Goal: Information Seeking & Learning: Learn about a topic

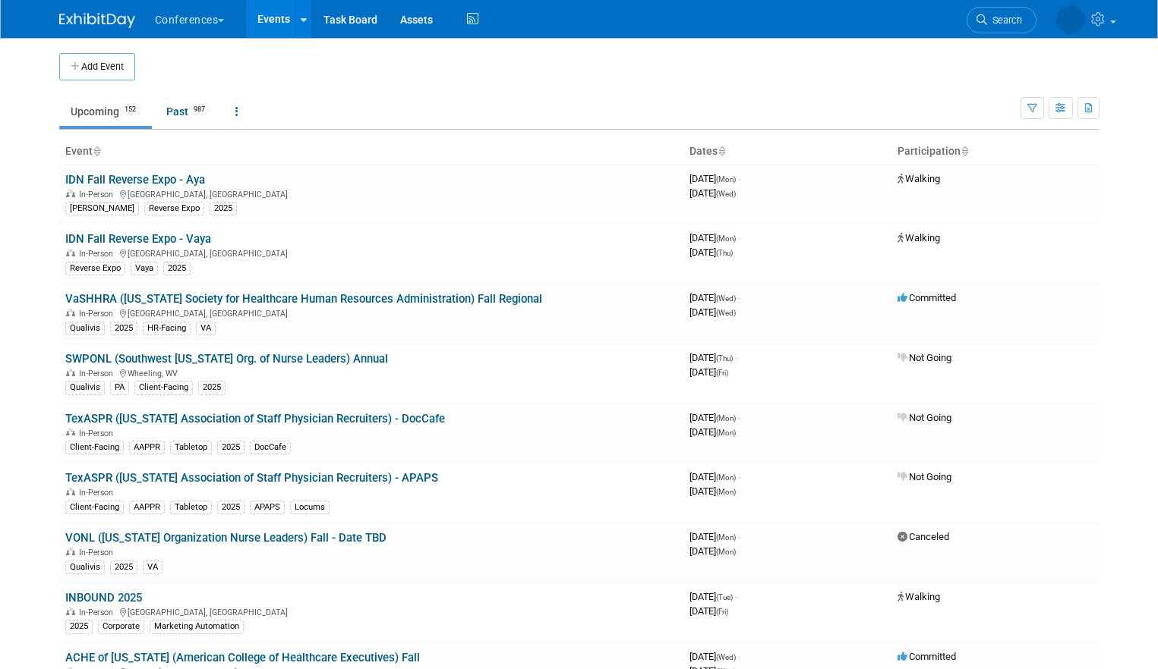
click at [1032, 30] on li "Search" at bounding box center [1001, 18] width 70 height 37
click at [978, 22] on link "Search" at bounding box center [944, 20] width 70 height 27
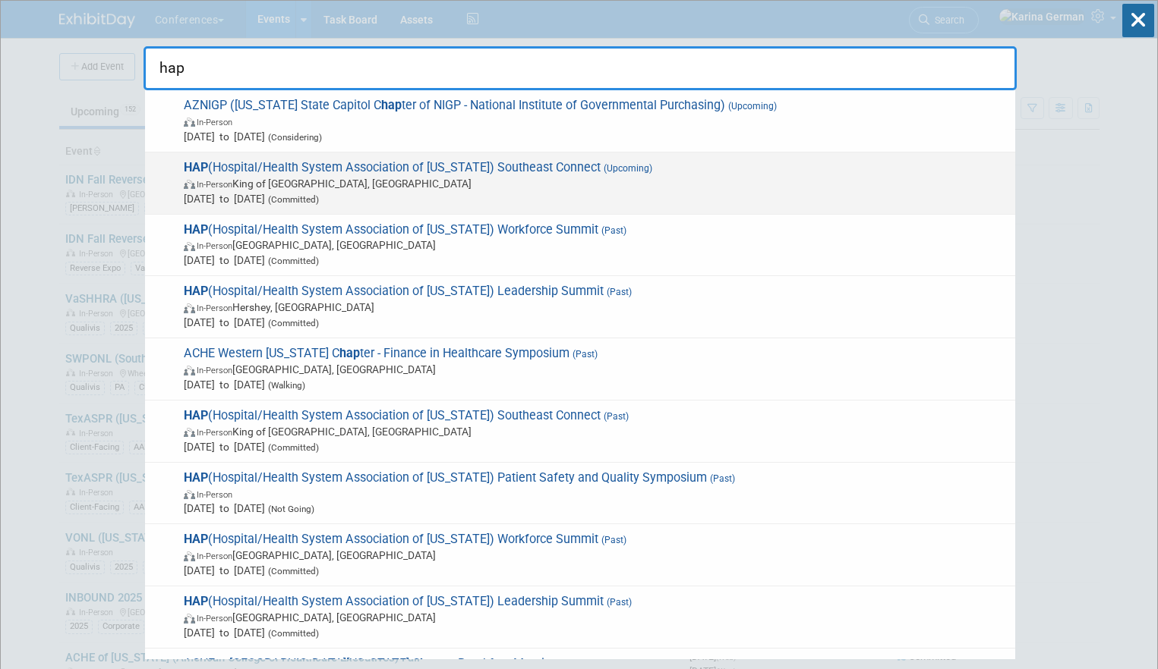
type input "hap"
click at [591, 188] on span "In-Person King of Prussia, PA" at bounding box center [596, 183] width 824 height 15
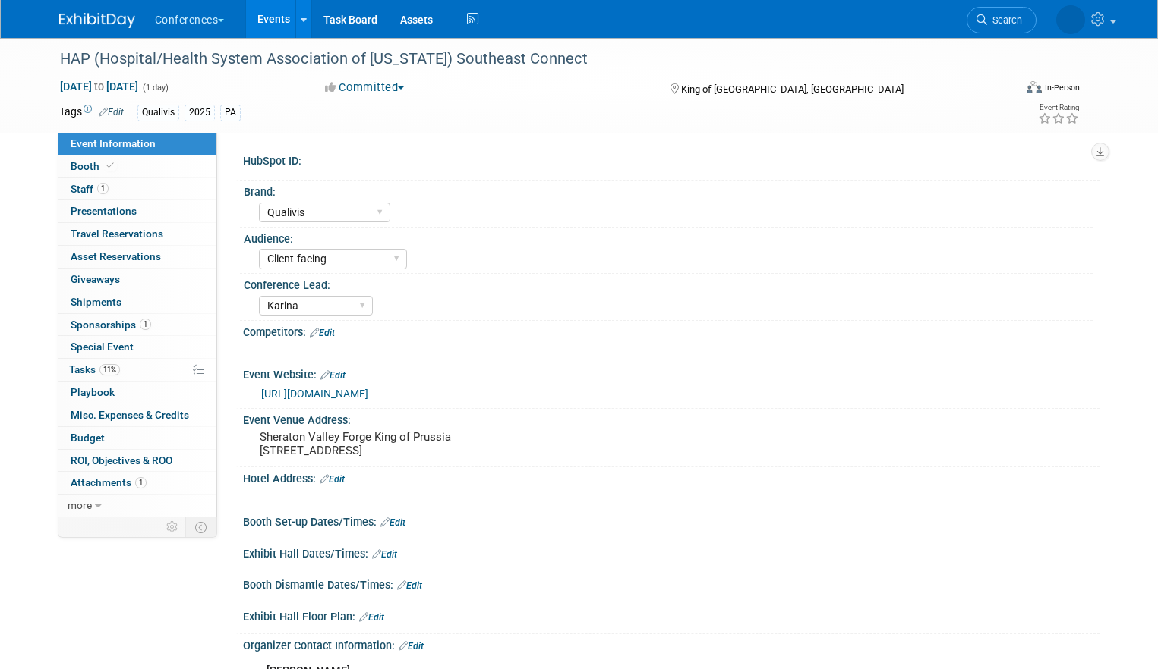
select select "Qualivis"
select select "Client-facing"
select select "Karina"
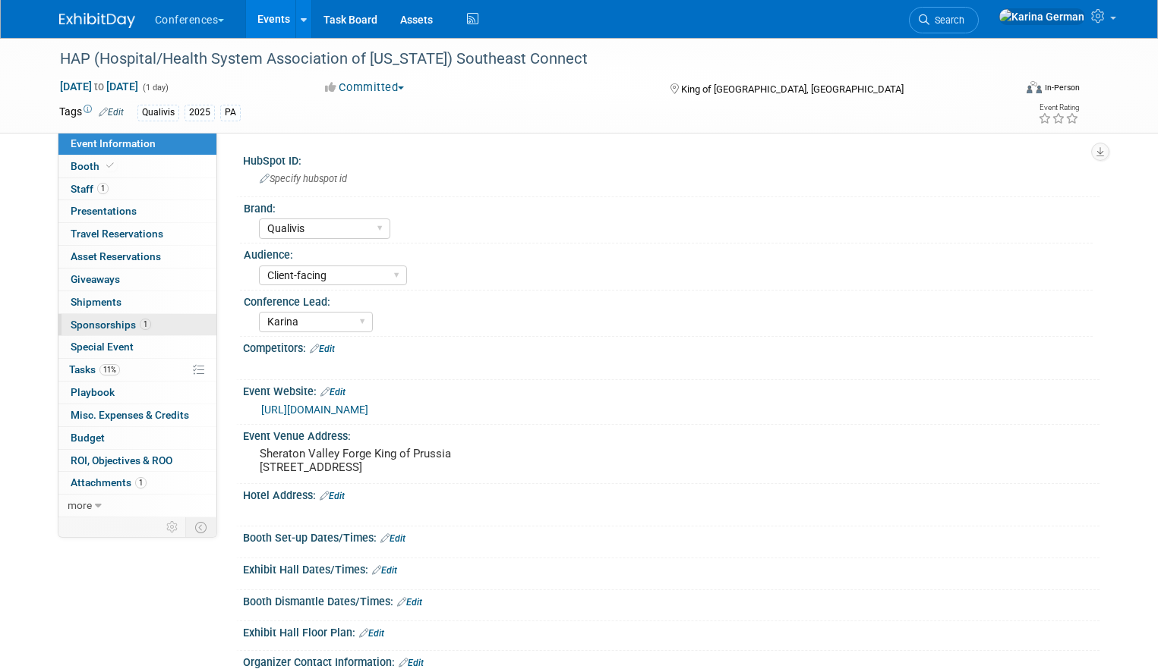
click at [124, 323] on span "Sponsorships 1" at bounding box center [111, 325] width 80 height 12
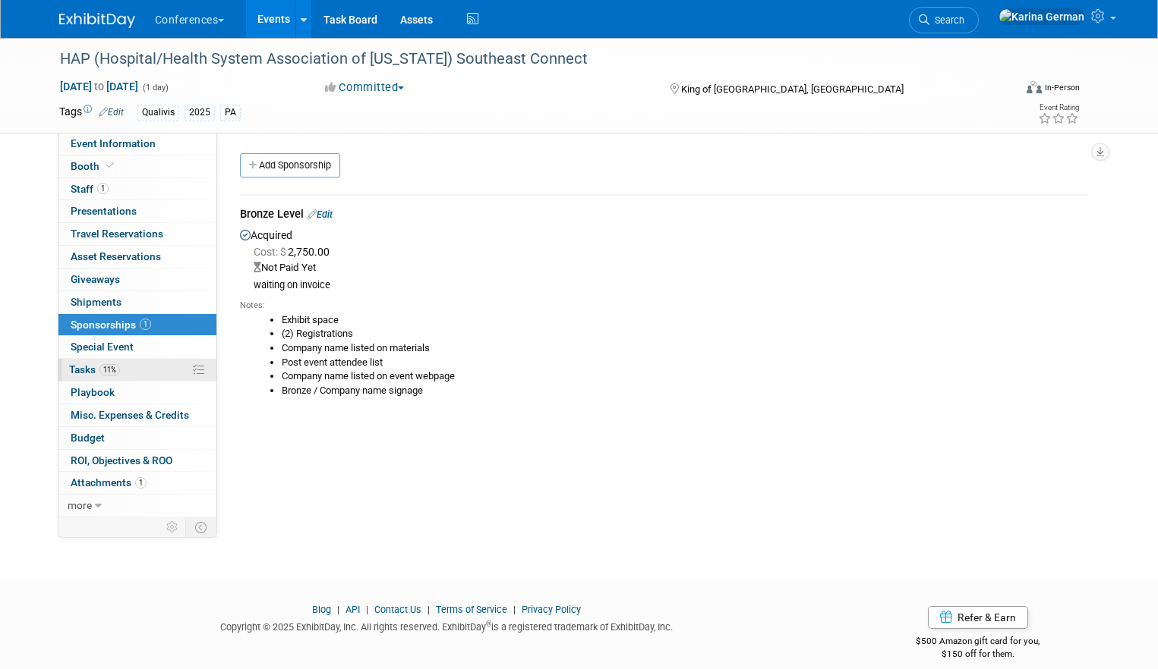
click at [150, 372] on link "11% Tasks 11%" at bounding box center [137, 370] width 158 height 22
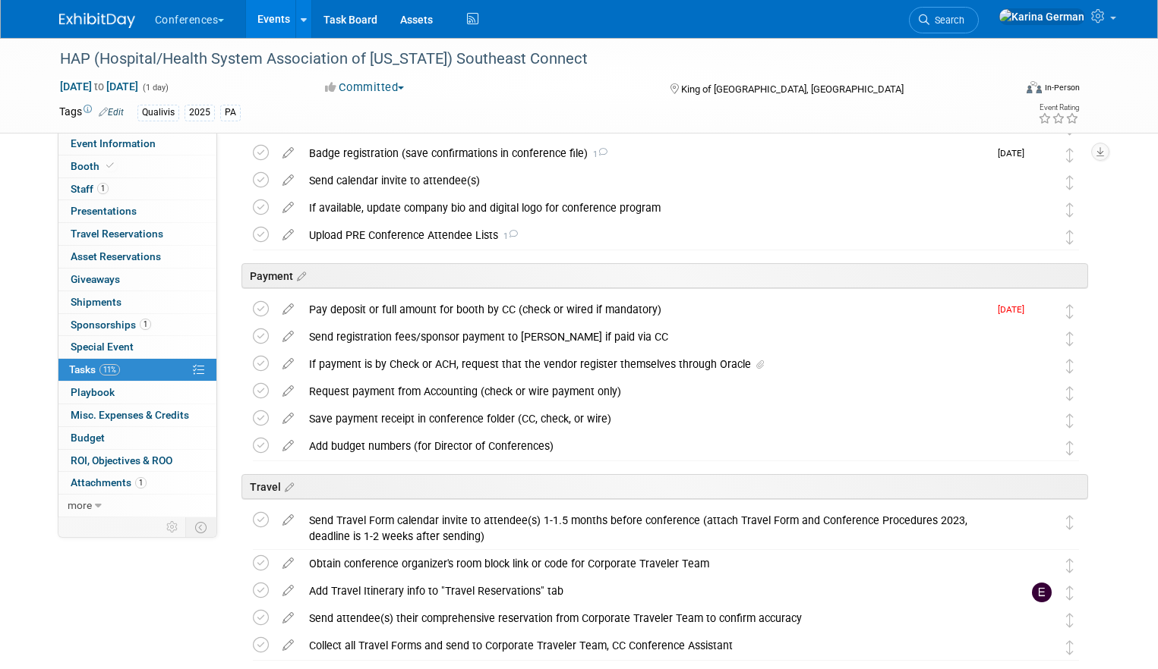
scroll to position [210, 0]
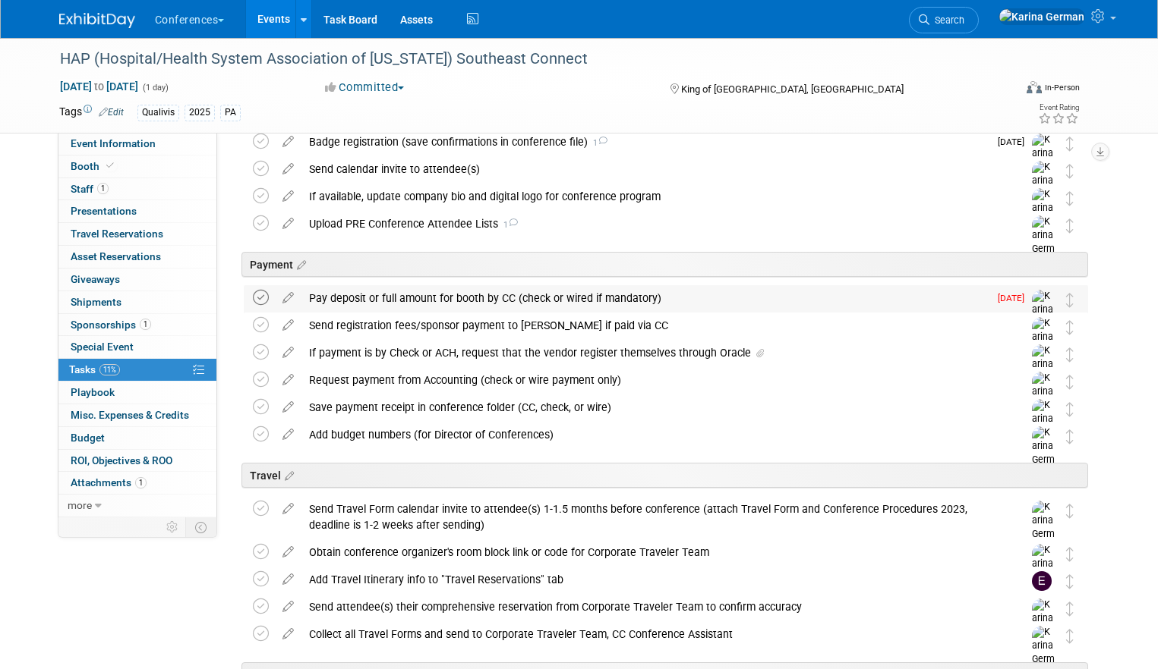
click at [265, 299] on icon at bounding box center [261, 298] width 16 height 16
click at [395, 305] on div "Pay deposit or full amount for booth by CC (check or wired if mandatory)" at bounding box center [644, 298] width 687 height 26
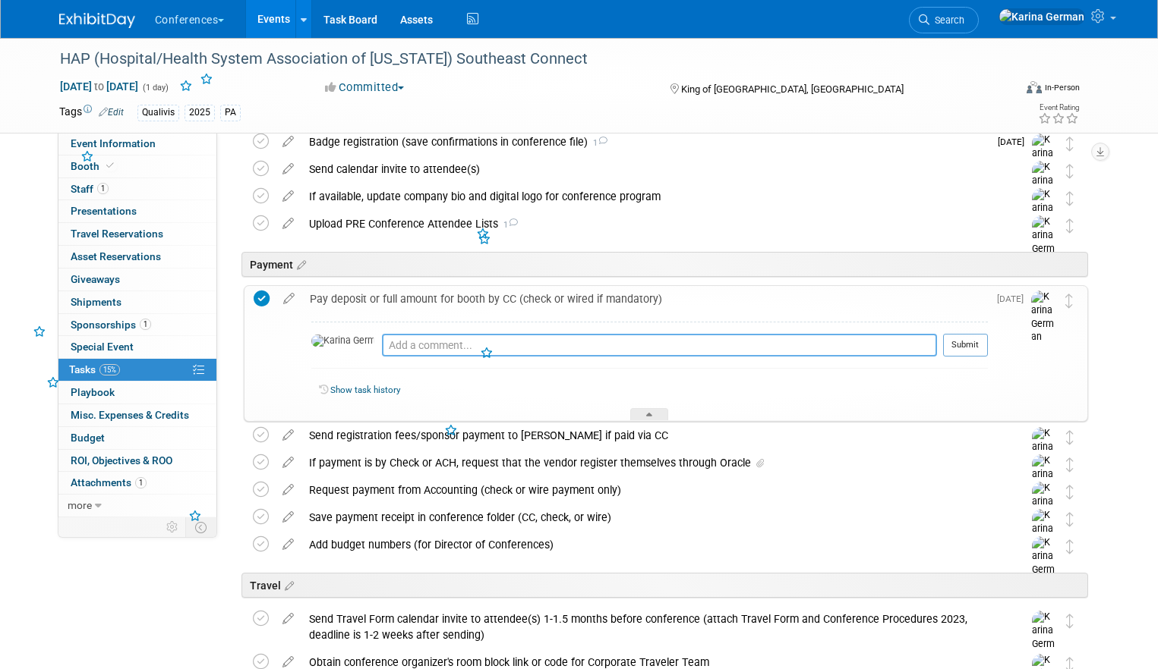
click at [400, 344] on textarea at bounding box center [659, 345] width 555 height 23
type textarea "sent invoice to AP"
click at [987, 341] on button "Submit" at bounding box center [965, 345] width 45 height 23
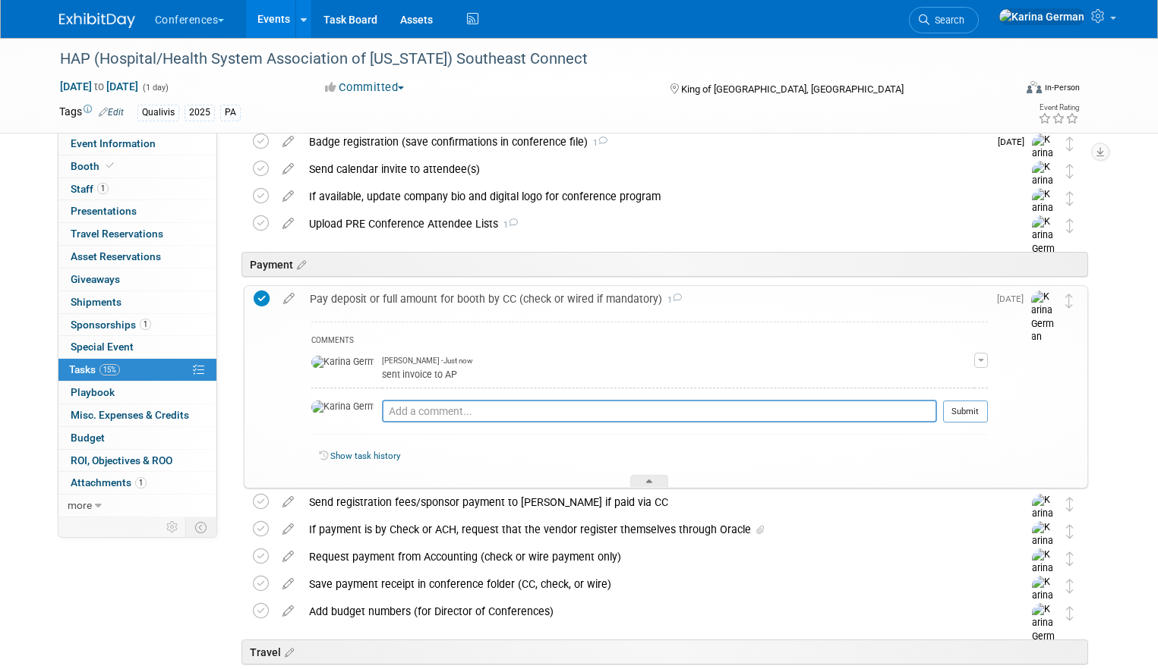
click at [418, 306] on div "Pay deposit or full amount for booth by CC (check or wired if mandatory) 1" at bounding box center [644, 299] width 685 height 26
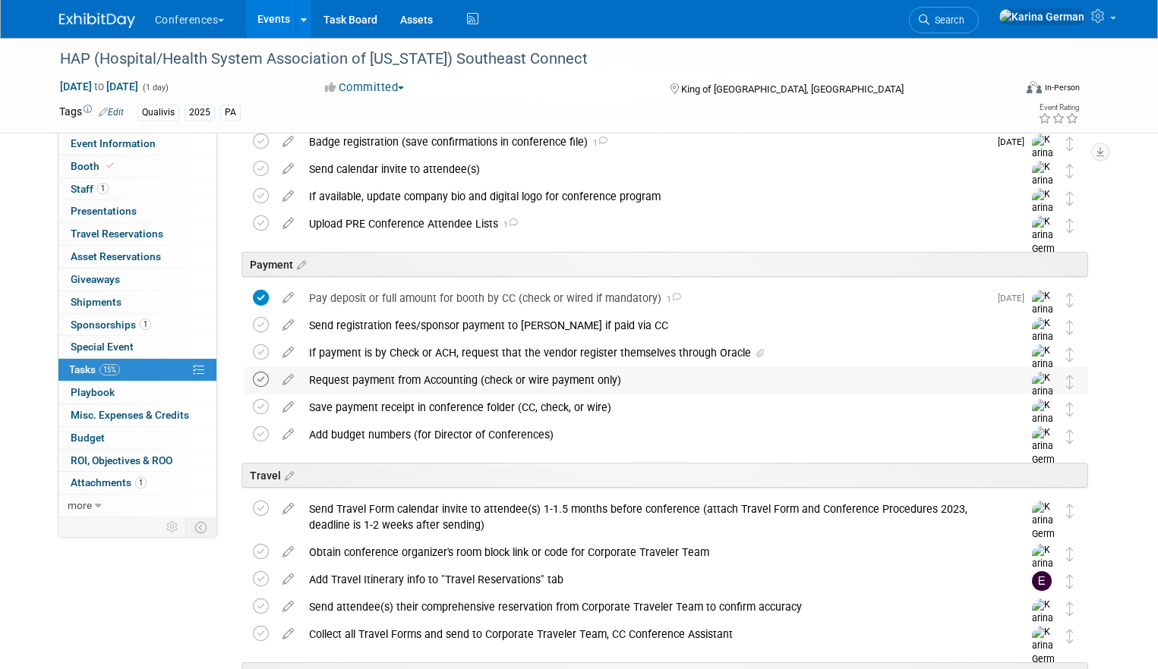
click at [264, 379] on icon at bounding box center [261, 380] width 16 height 16
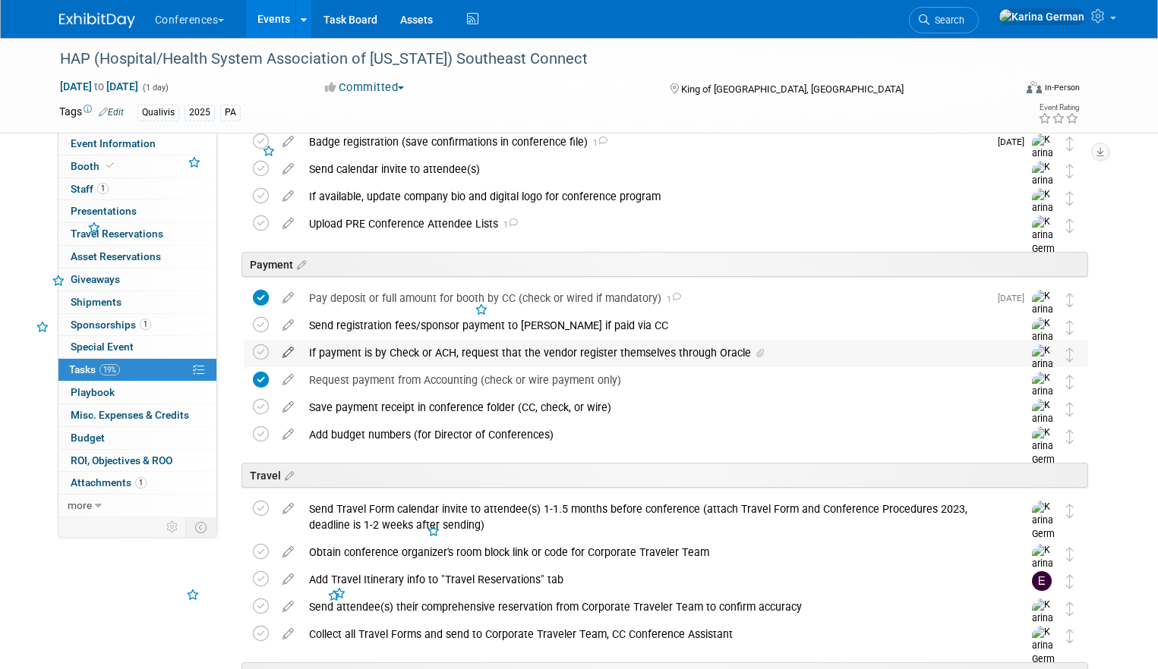
click at [293, 349] on icon at bounding box center [288, 349] width 27 height 19
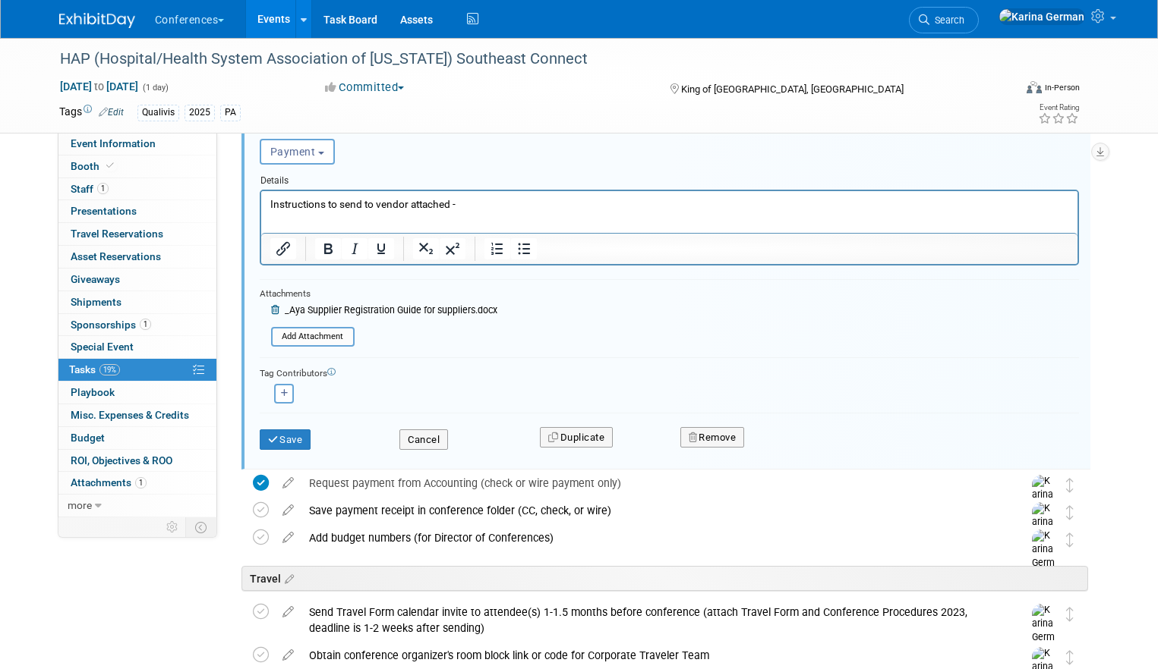
scroll to position [551, 0]
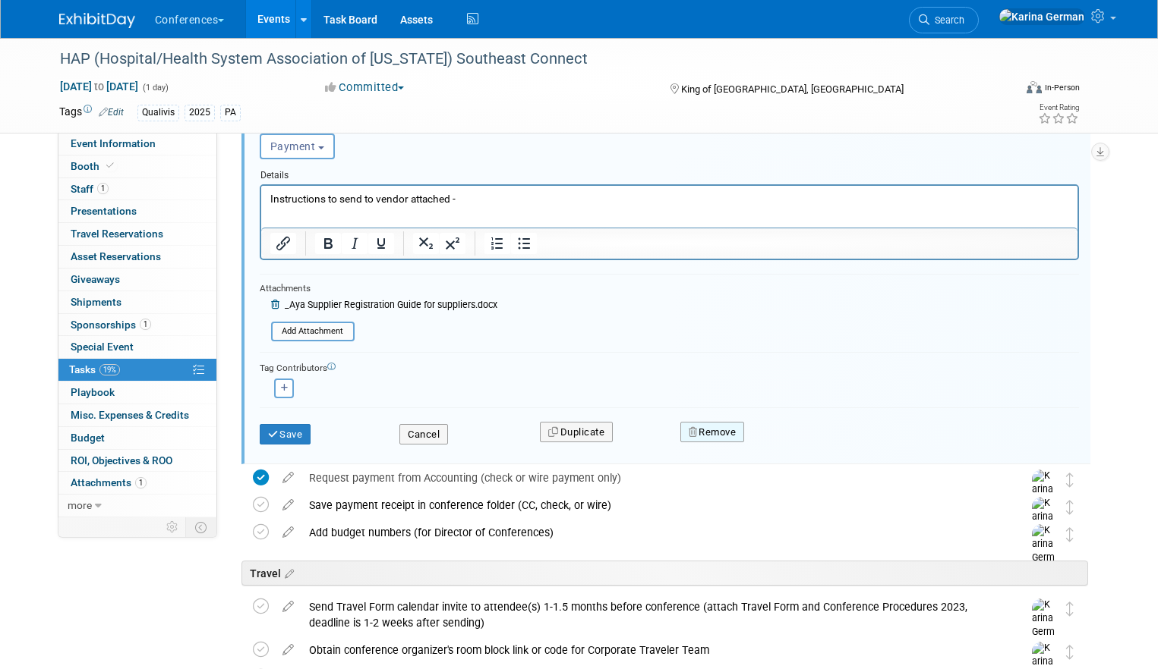
click at [732, 433] on button "Remove" at bounding box center [712, 432] width 65 height 21
click at [786, 446] on icon at bounding box center [787, 445] width 9 height 8
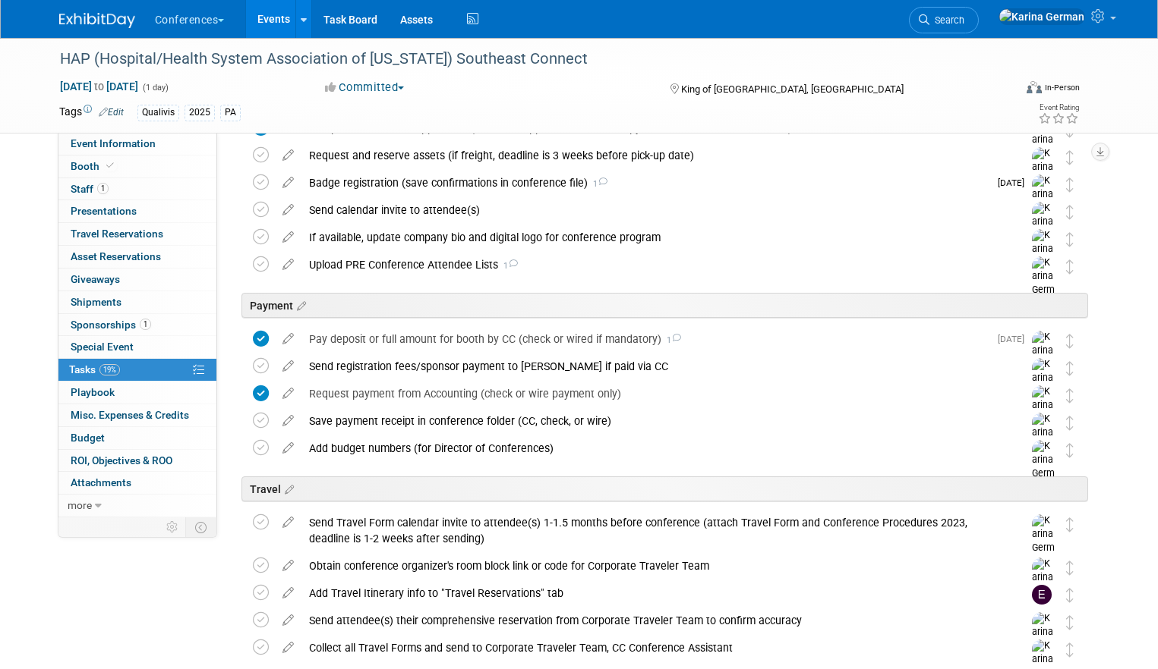
scroll to position [146, 0]
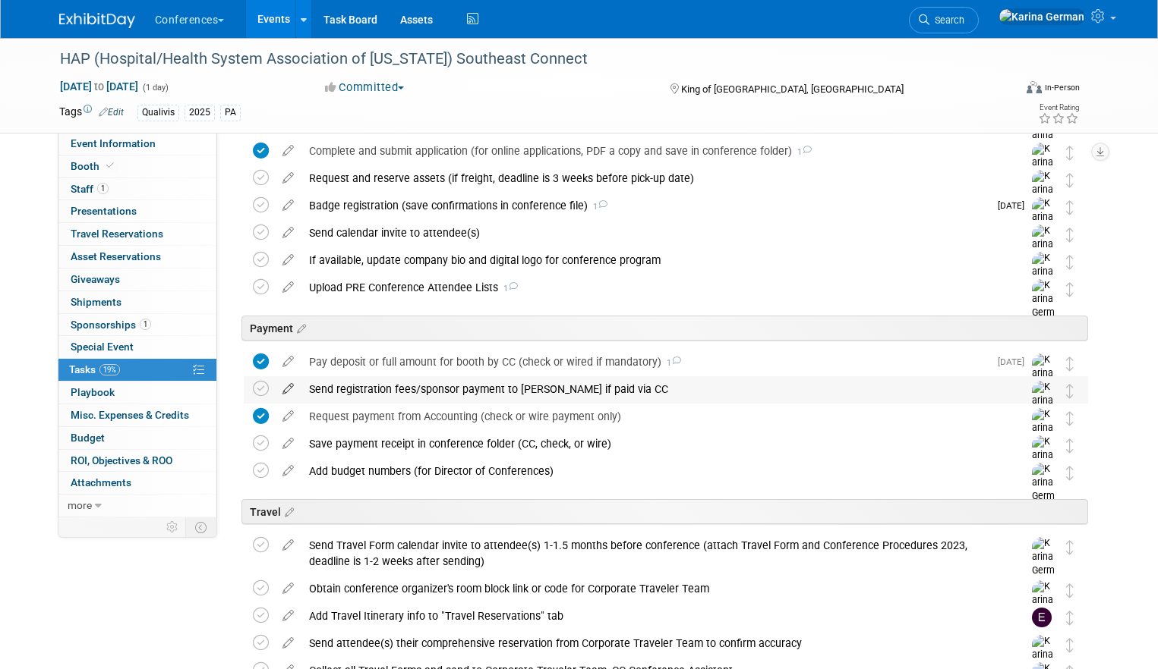
click at [299, 394] on icon at bounding box center [288, 385] width 27 height 19
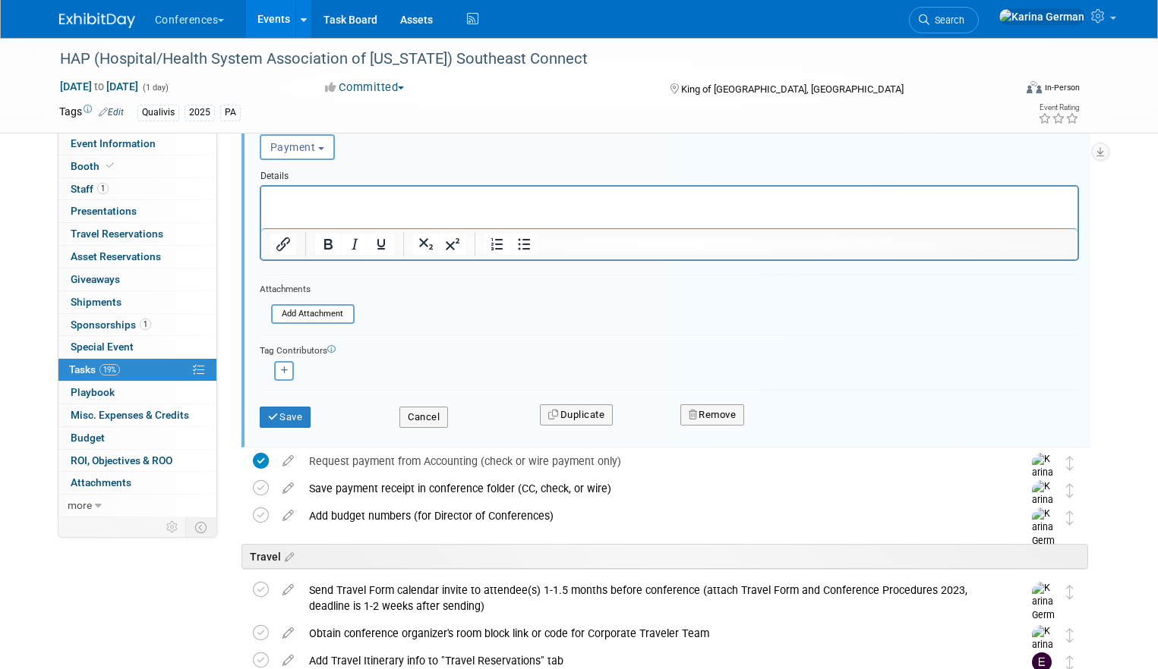
scroll to position [528, 0]
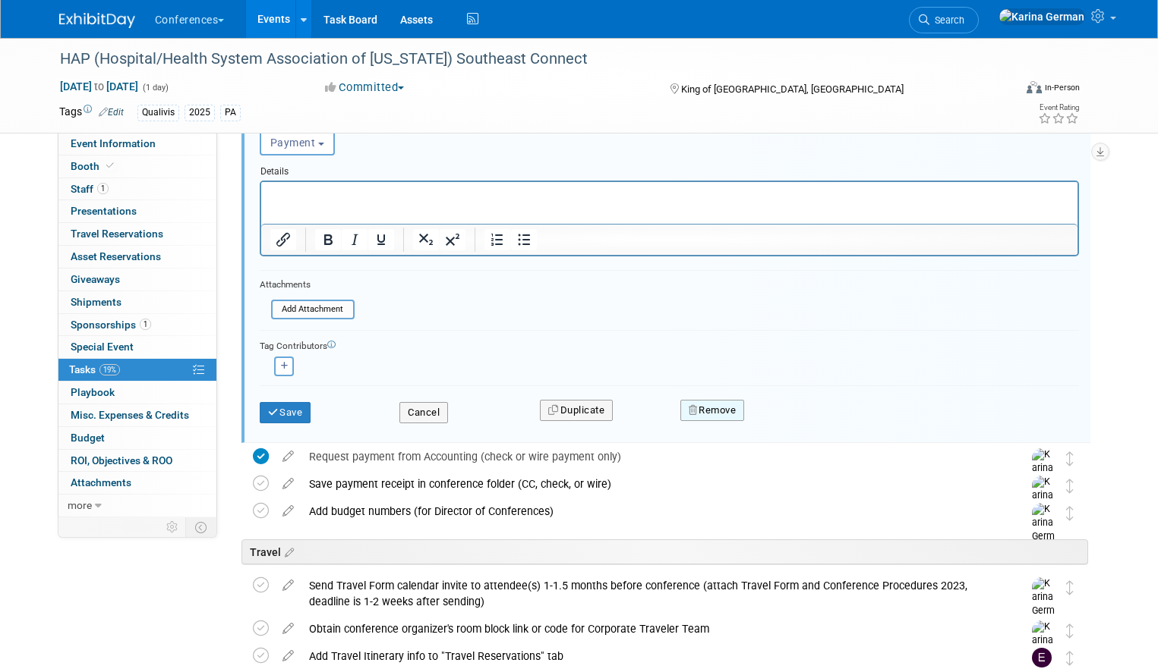
click at [720, 411] on button "Remove" at bounding box center [712, 410] width 65 height 21
click at [788, 414] on link "Yes" at bounding box center [798, 423] width 44 height 24
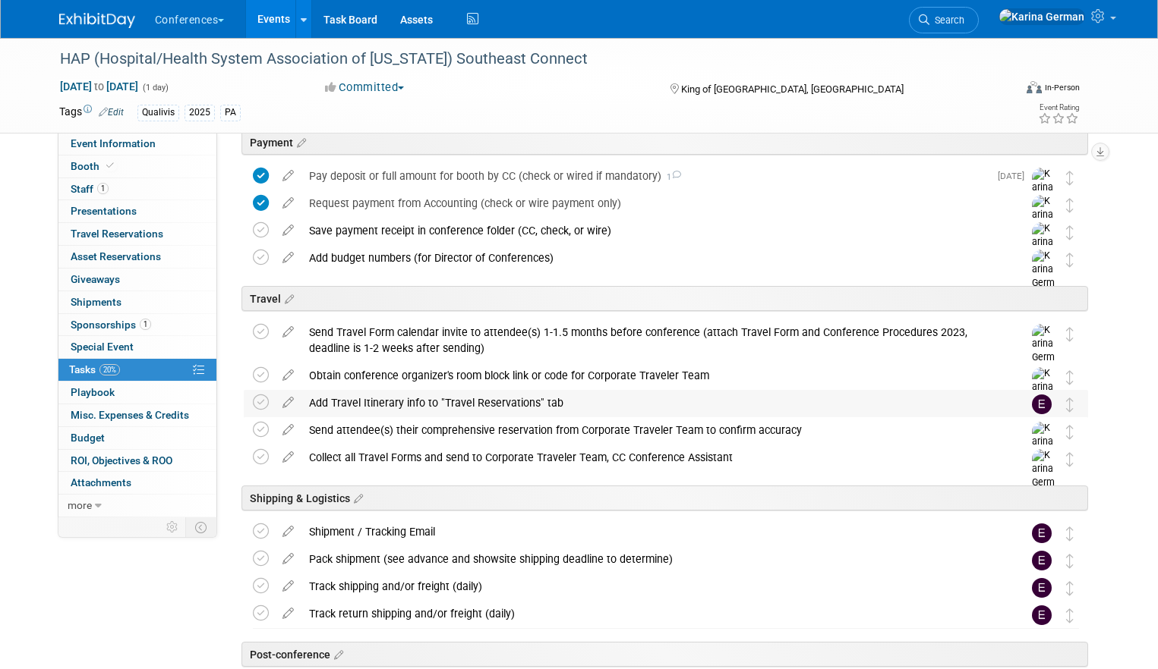
scroll to position [323, 0]
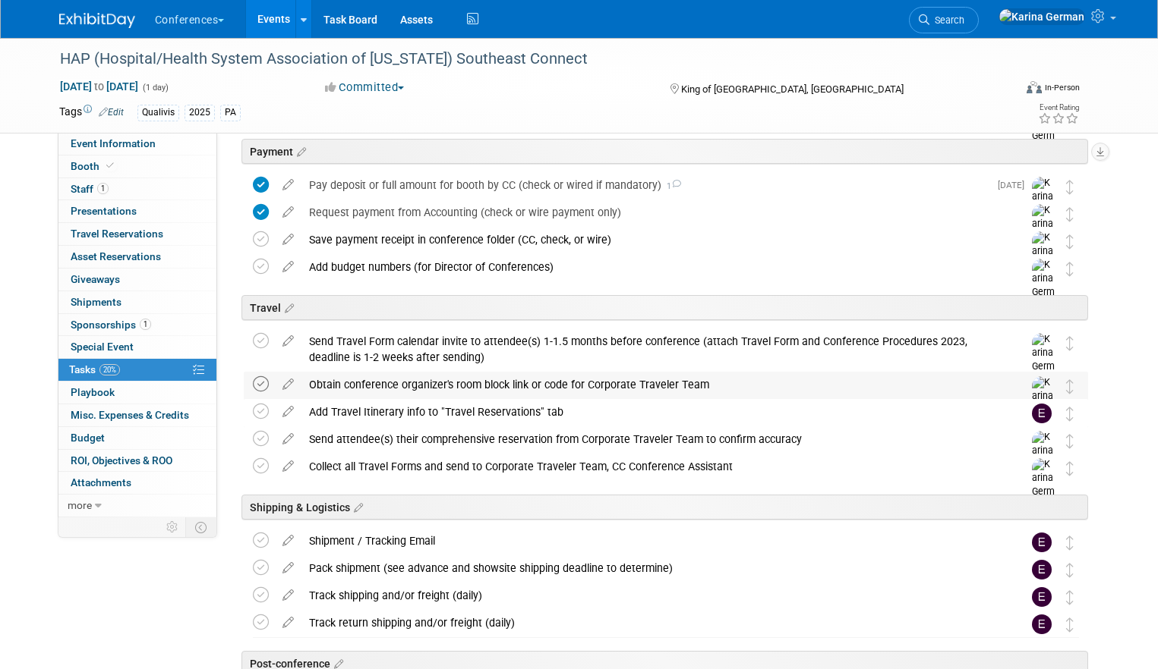
click at [263, 379] on icon at bounding box center [261, 384] width 16 height 16
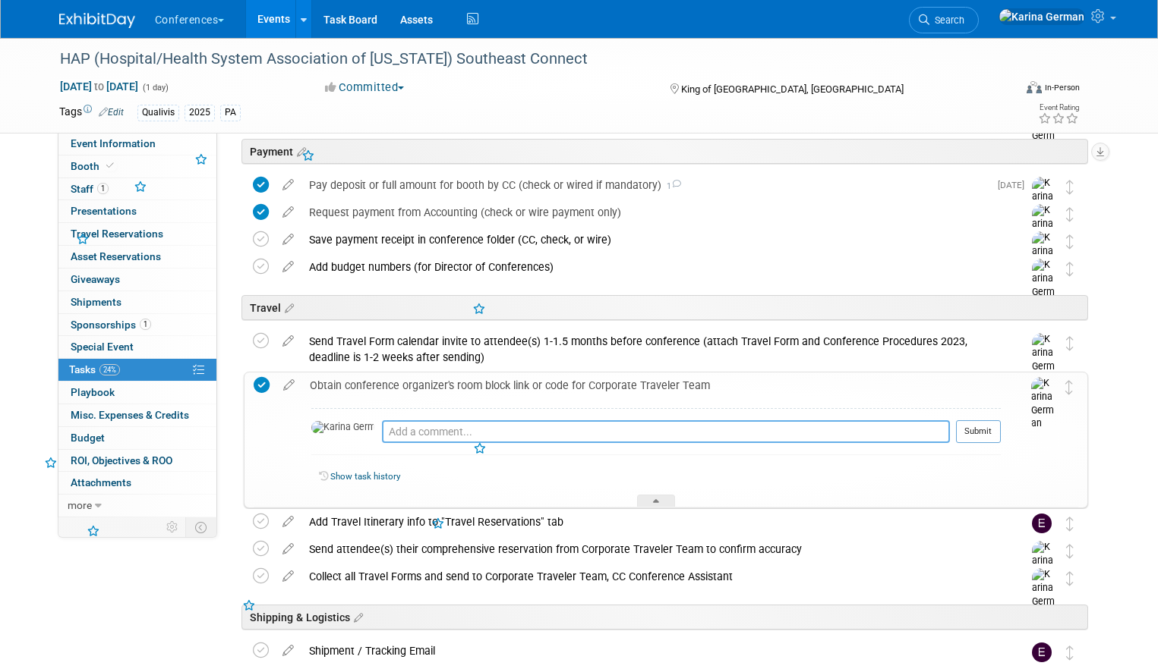
click at [387, 438] on textarea at bounding box center [666, 431] width 568 height 23
type textarea "sent to Barb and Jamie"
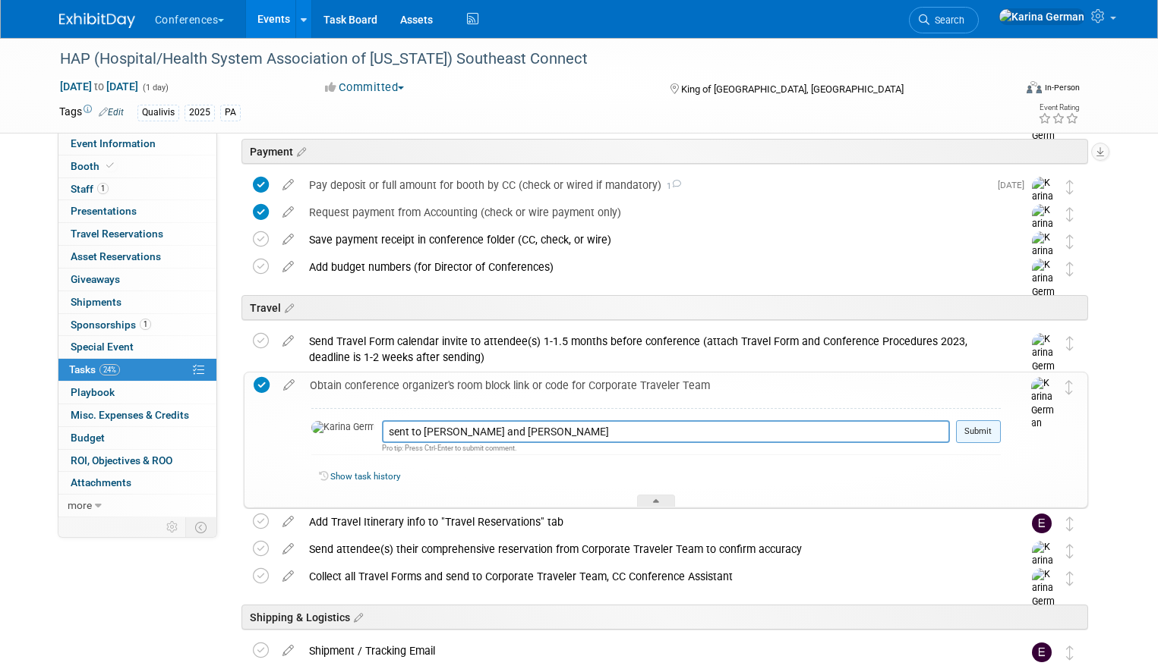
click at [989, 439] on button "Submit" at bounding box center [978, 431] width 45 height 23
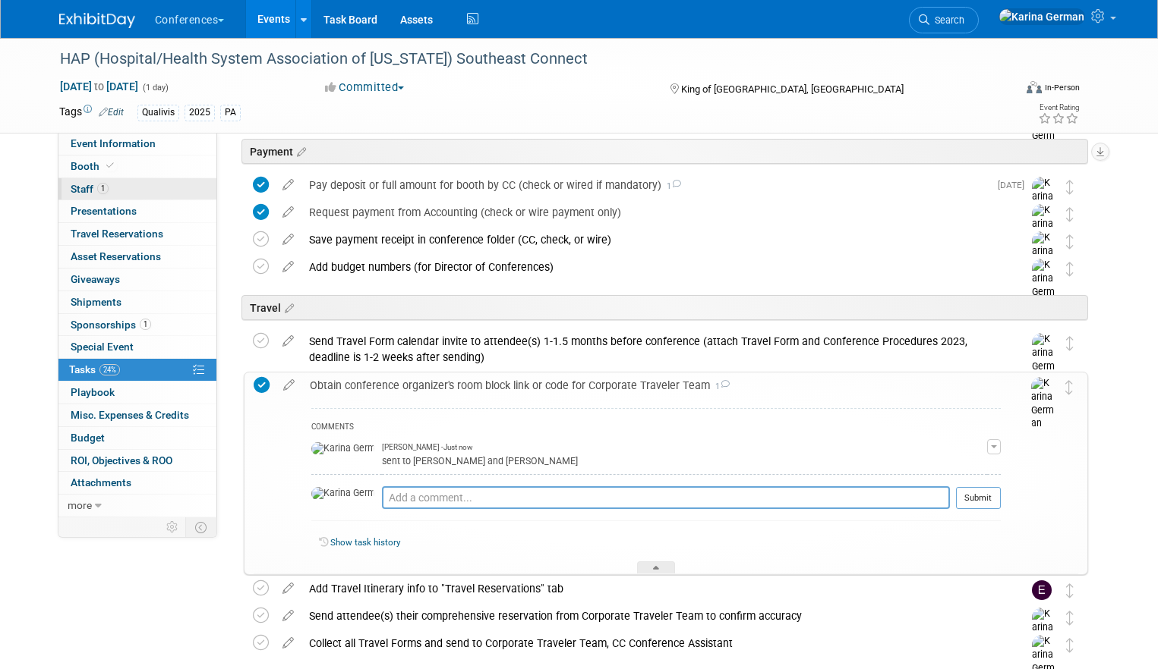
click at [120, 185] on link "1 Staff 1" at bounding box center [137, 189] width 158 height 22
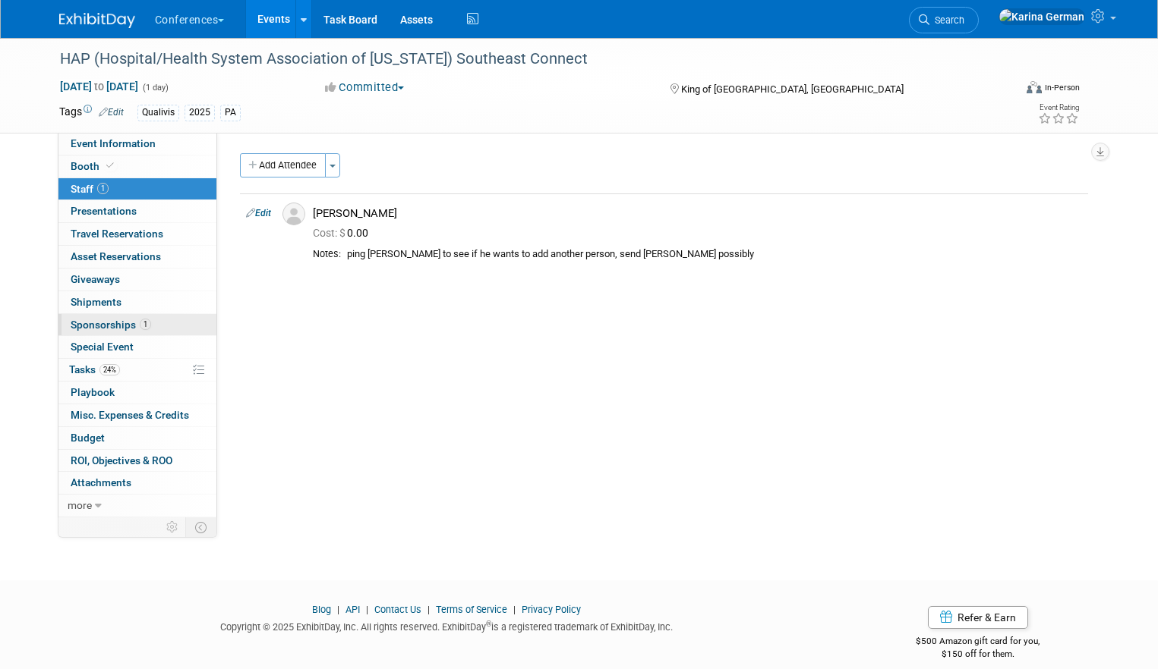
click at [157, 324] on link "1 Sponsorships 1" at bounding box center [137, 325] width 158 height 22
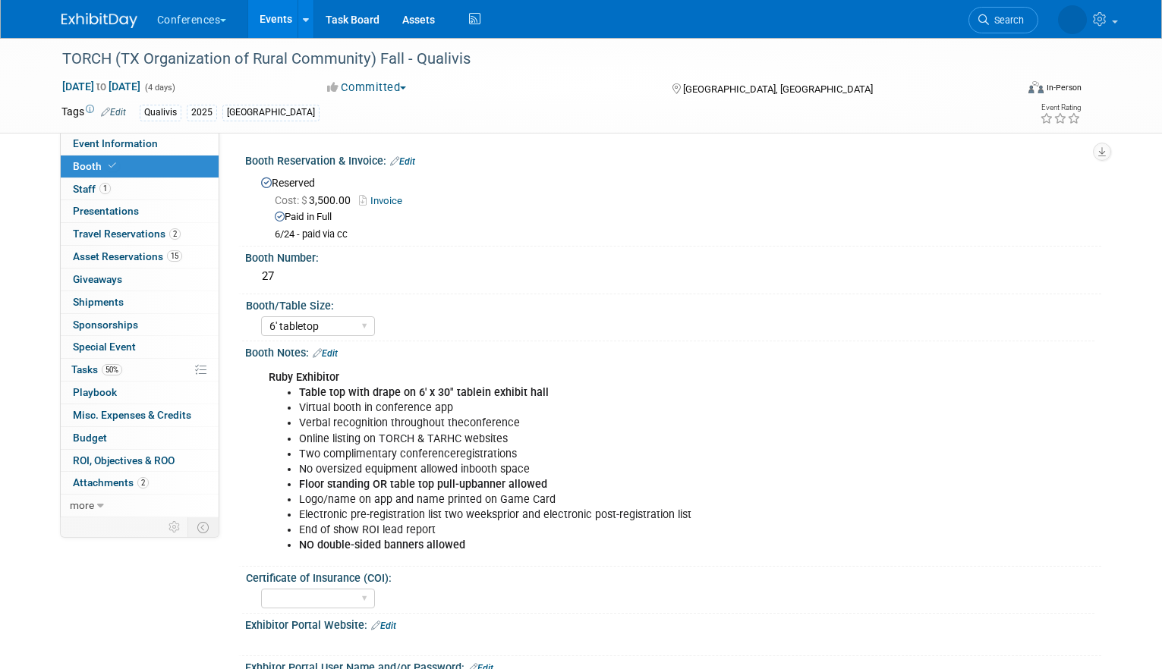
select select "6' tabletop"
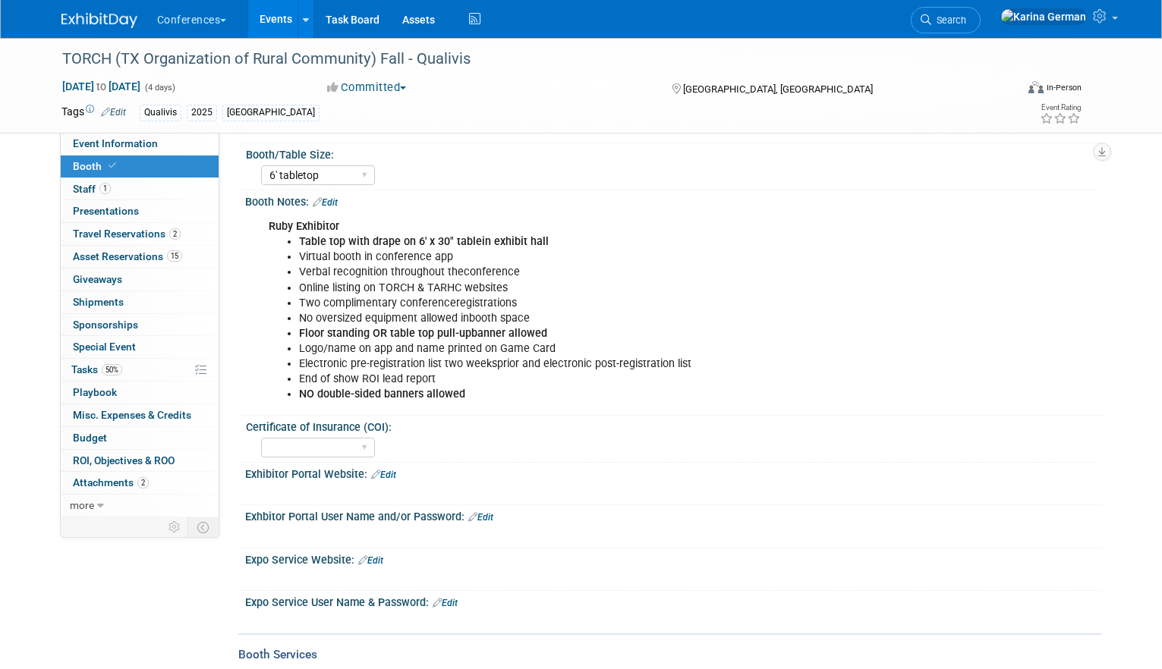
click at [285, 23] on link "Events" at bounding box center [275, 19] width 55 height 38
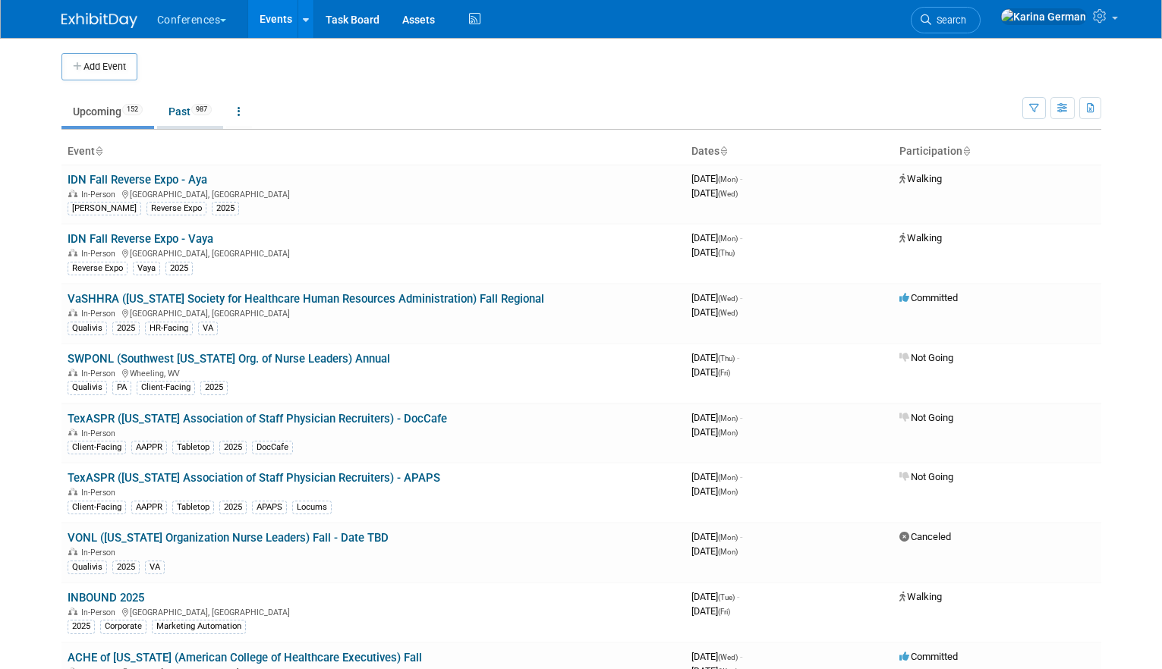
click at [192, 122] on link "Past 987" at bounding box center [190, 111] width 66 height 29
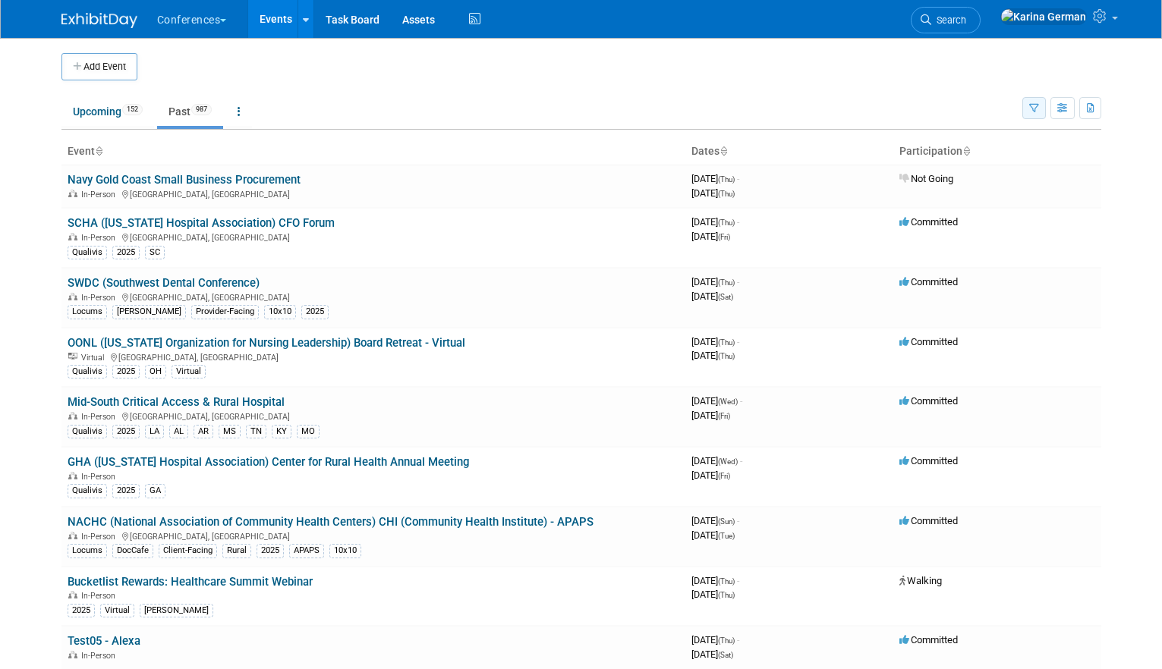
click at [1036, 99] on button "button" at bounding box center [1034, 108] width 24 height 22
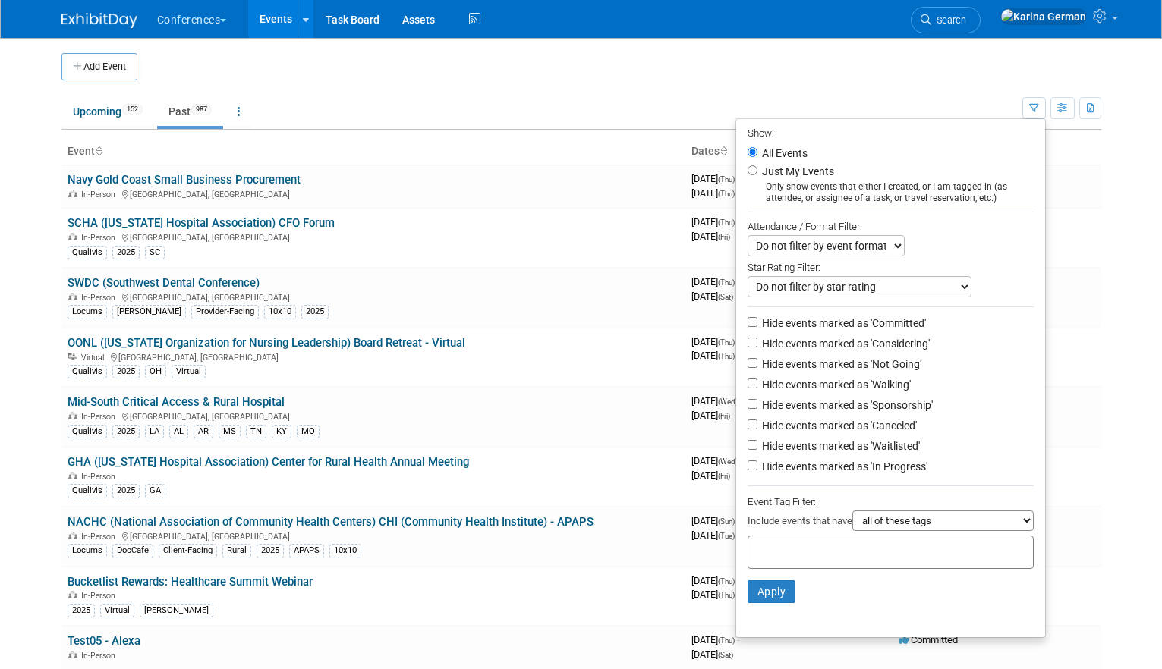
click at [824, 565] on div at bounding box center [891, 552] width 286 height 33
type input "qual"
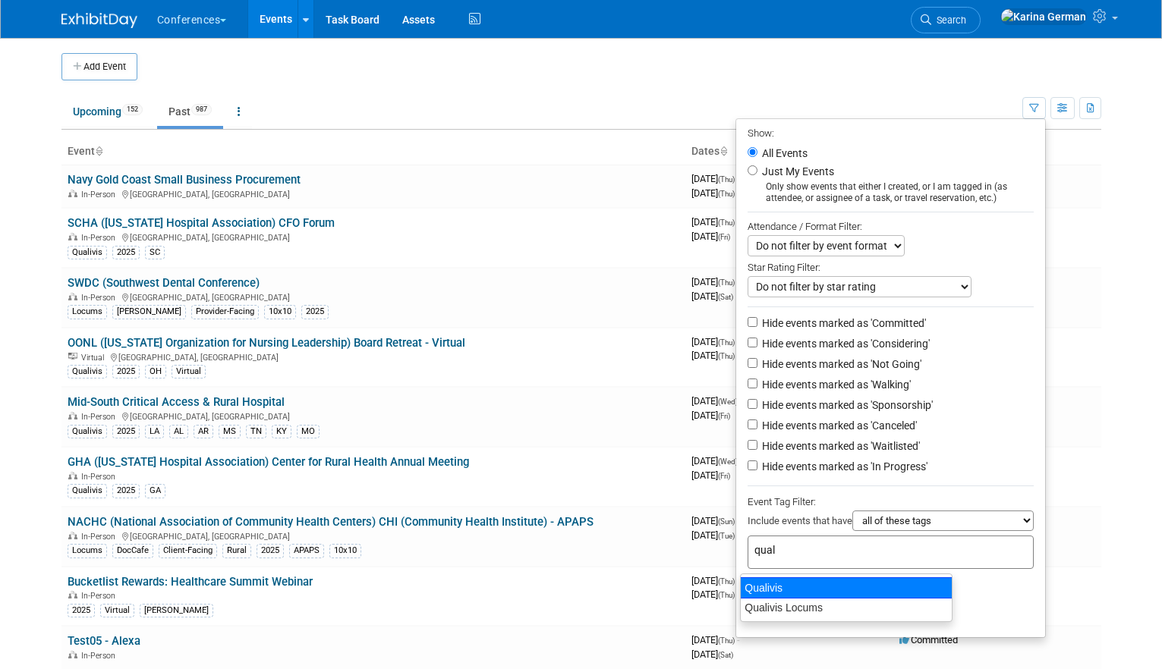
click at [823, 595] on div "Qualivis" at bounding box center [846, 588] width 213 height 21
type input "Qualivis"
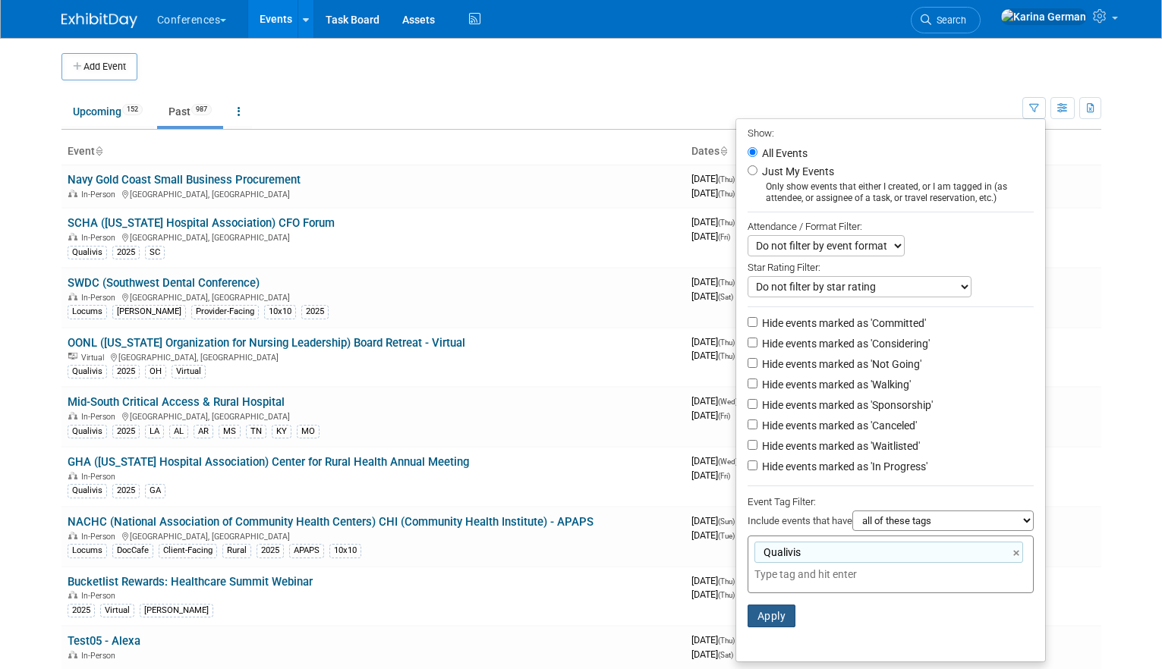
click at [775, 624] on button "Apply" at bounding box center [772, 616] width 49 height 23
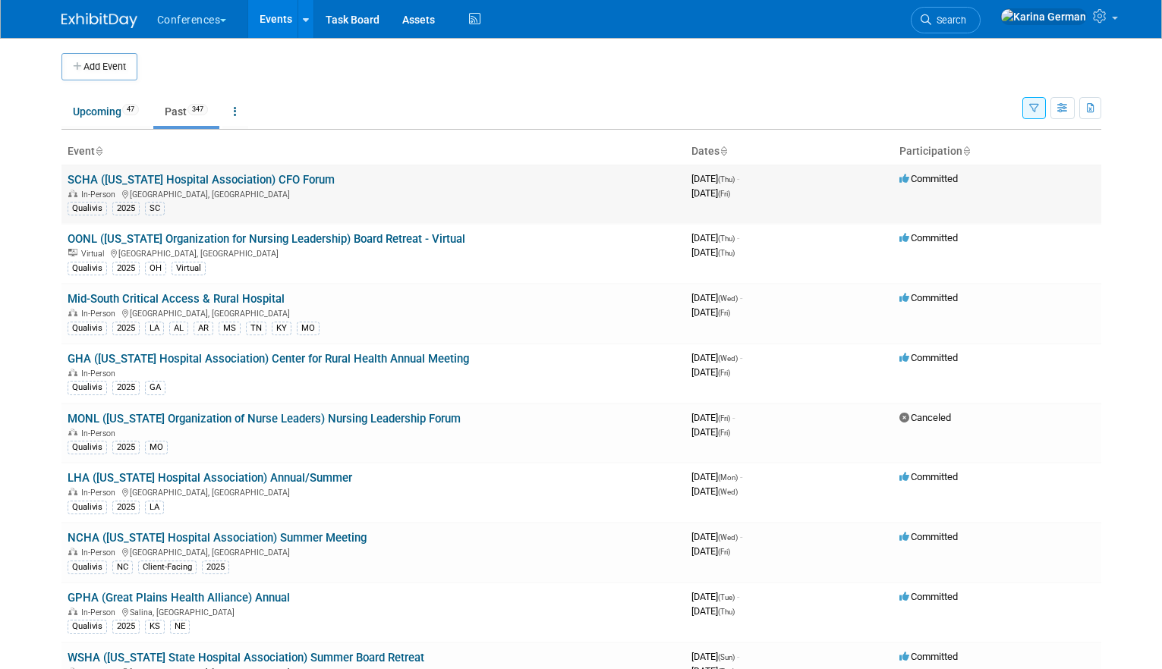
drag, startPoint x: 362, startPoint y: 182, endPoint x: 61, endPoint y: 182, distance: 301.3
click at [61, 182] on td "SCHA ([US_STATE] Hospital Association) CFO Forum In-Person [GEOGRAPHIC_DATA], […" at bounding box center [373, 194] width 624 height 59
copy link "SCHA ([US_STATE] Hospital Association) CFO Forum"
click at [966, 17] on span "Search" at bounding box center [948, 19] width 35 height 11
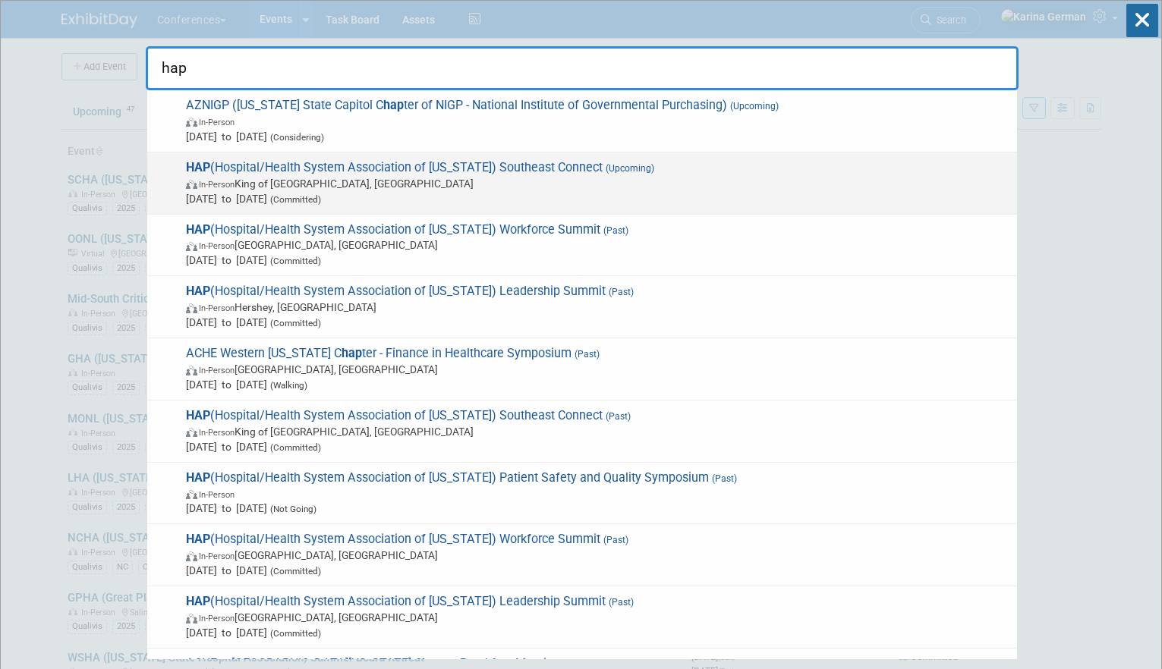
type input "hap"
click at [537, 181] on span "In-Person King of [GEOGRAPHIC_DATA], [GEOGRAPHIC_DATA]" at bounding box center [598, 183] width 824 height 15
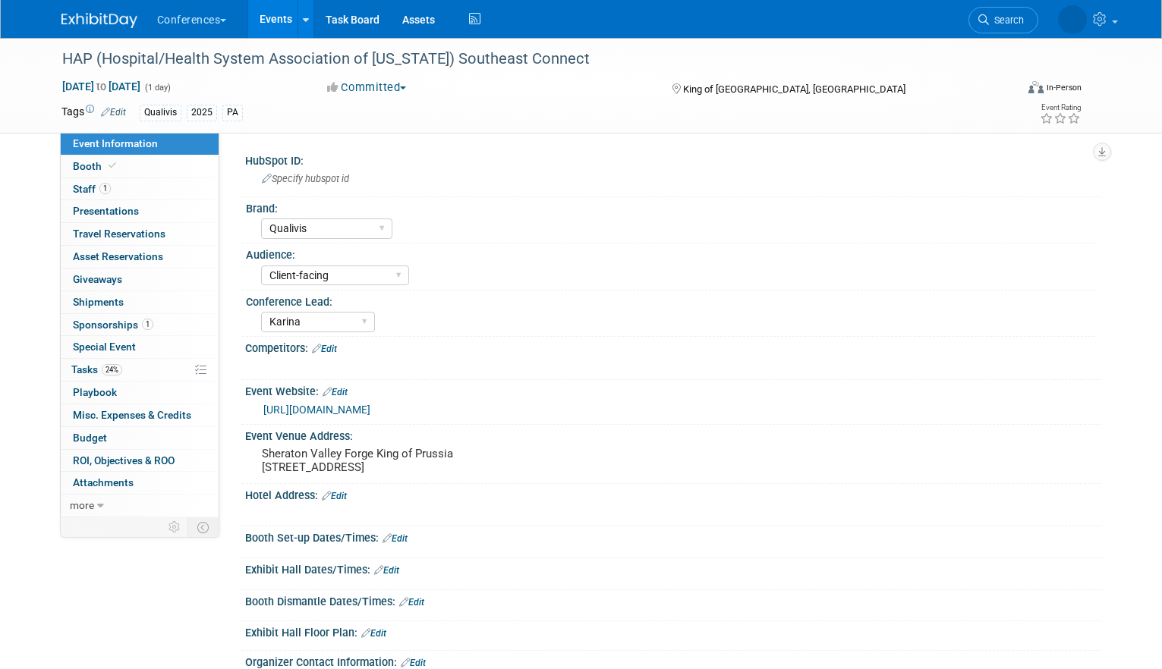
select select "Qualivis"
select select "Client-facing"
select select "Karina"
click at [146, 329] on span "1" at bounding box center [147, 324] width 11 height 11
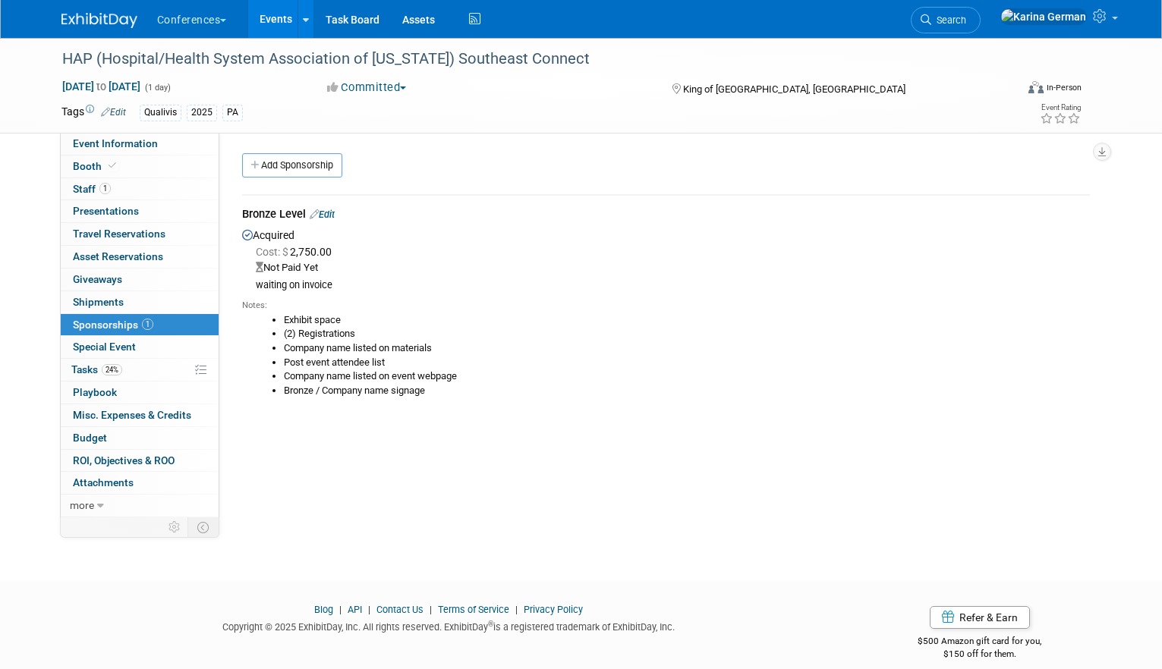
click at [328, 209] on link "Edit" at bounding box center [322, 214] width 25 height 11
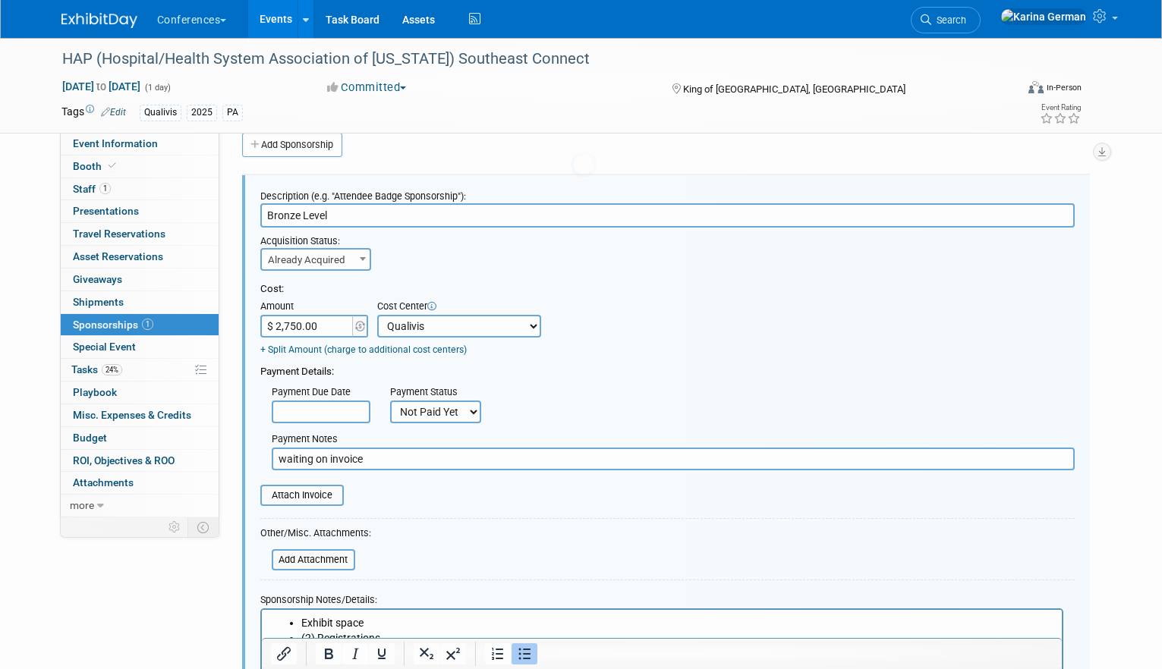
scroll to position [23, 0]
click at [431, 420] on select "Not Paid Yet Partially Paid Paid in Full" at bounding box center [435, 409] width 91 height 23
select select "1"
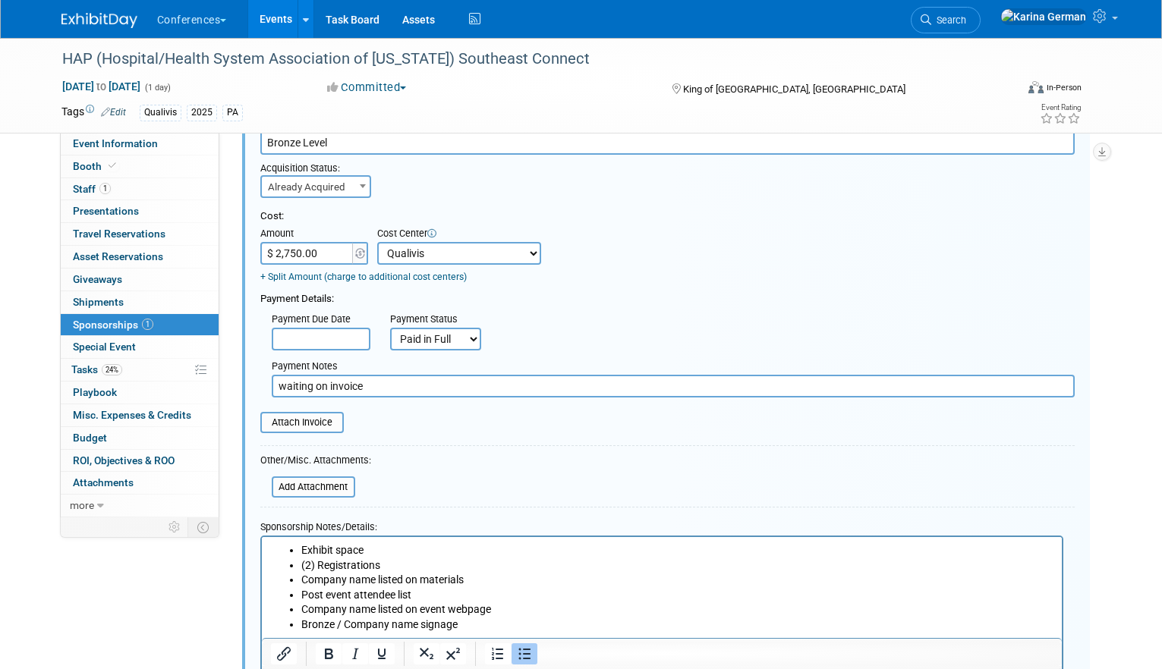
scroll to position [102, 0]
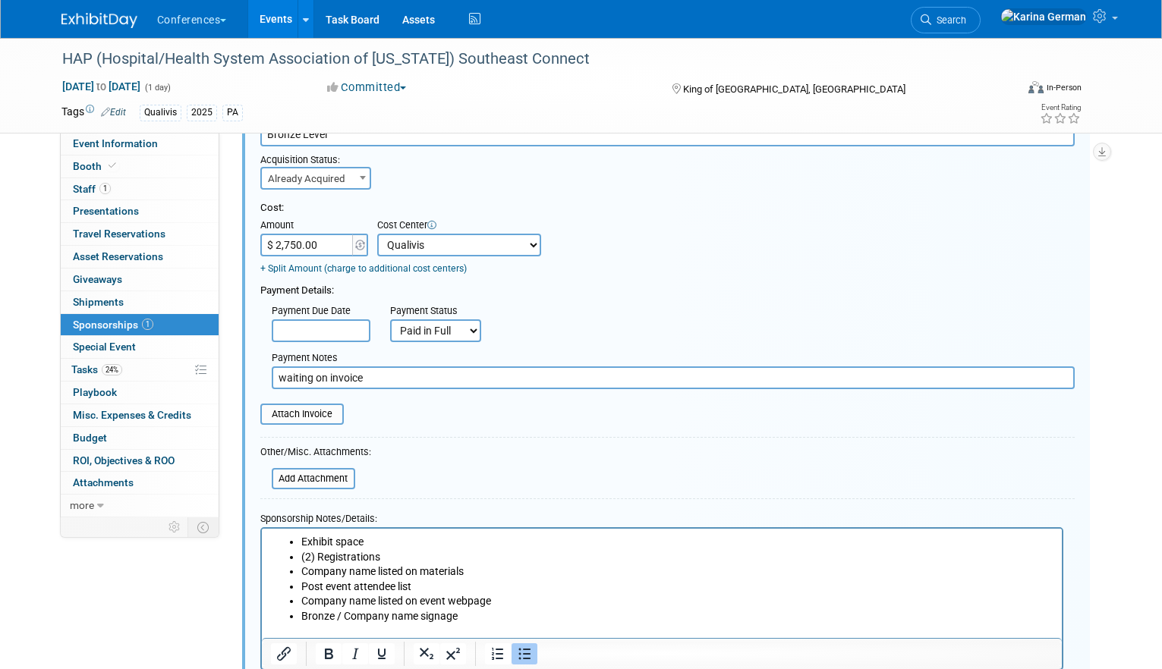
click at [382, 385] on input "waiting on invoice" at bounding box center [673, 378] width 803 height 23
type input "8/27 - sent invoice to AP"
click at [326, 420] on input "file" at bounding box center [252, 414] width 181 height 18
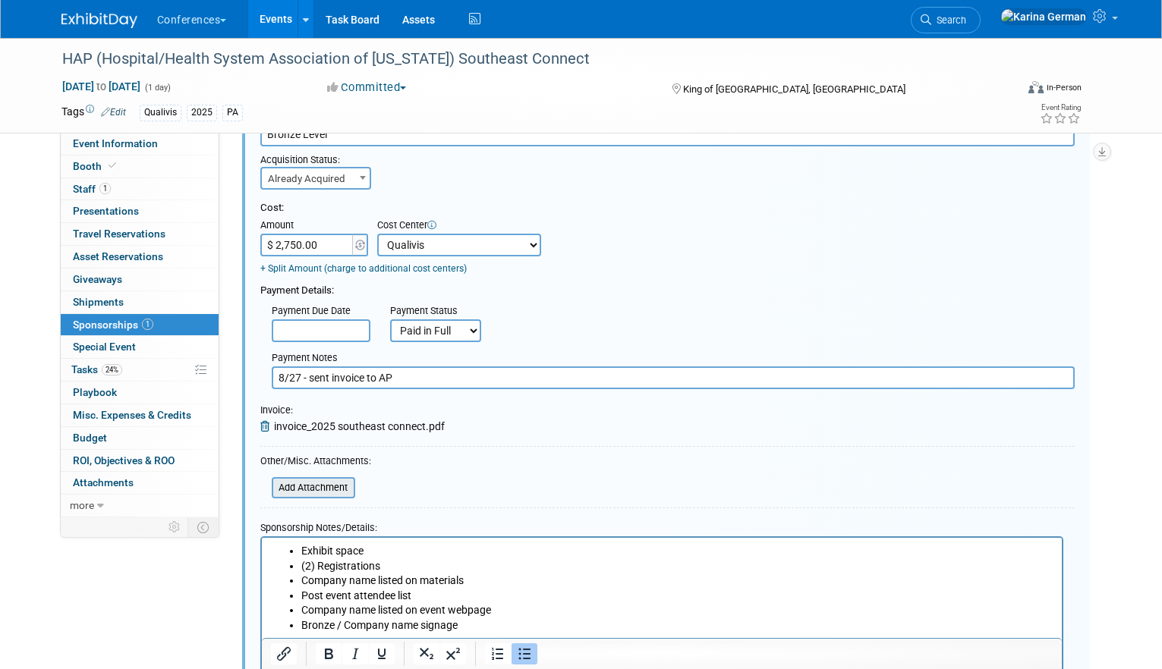
click at [341, 490] on input "file" at bounding box center [263, 488] width 181 height 18
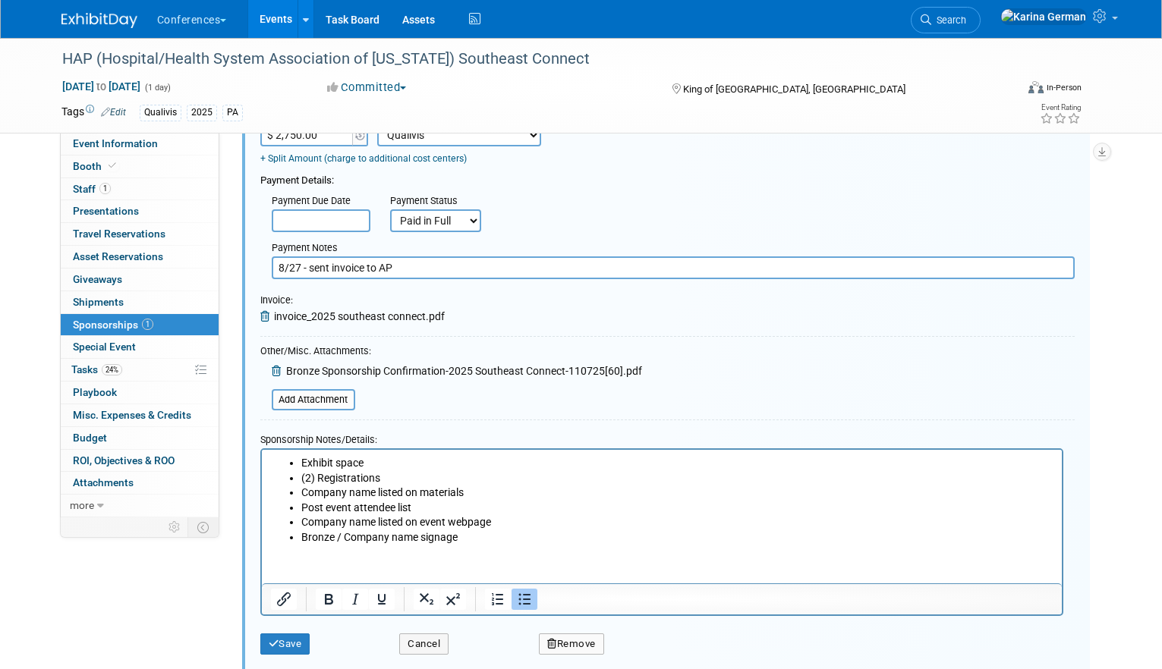
scroll to position [256, 0]
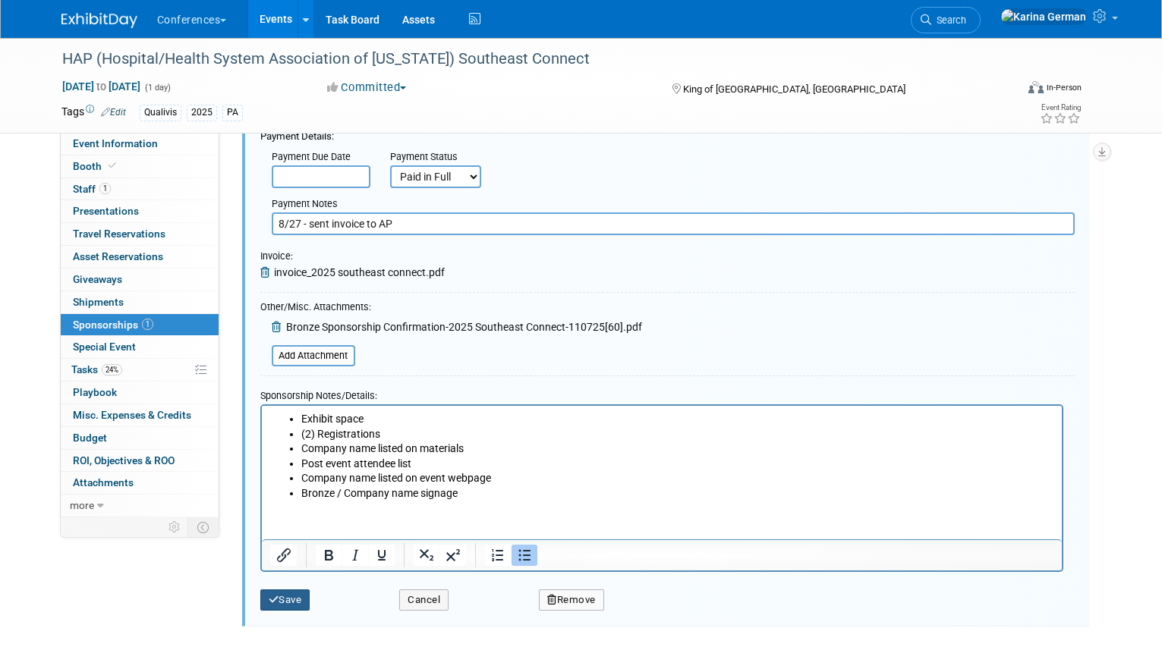
click at [294, 600] on button "Save" at bounding box center [285, 600] width 50 height 21
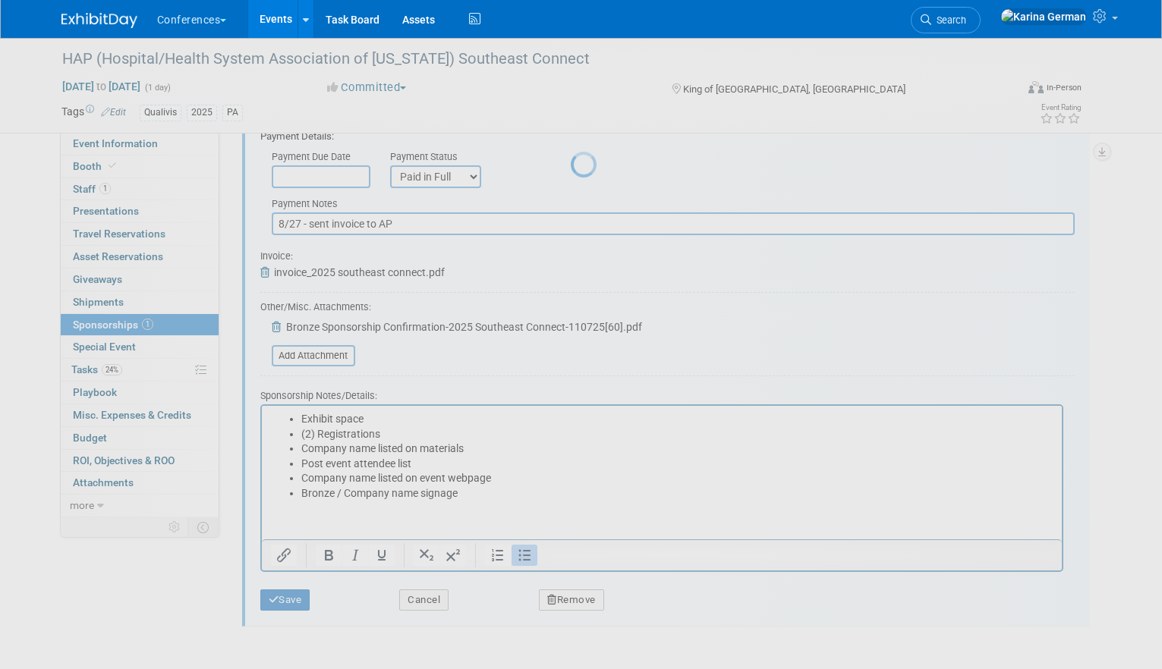
scroll to position [17, 0]
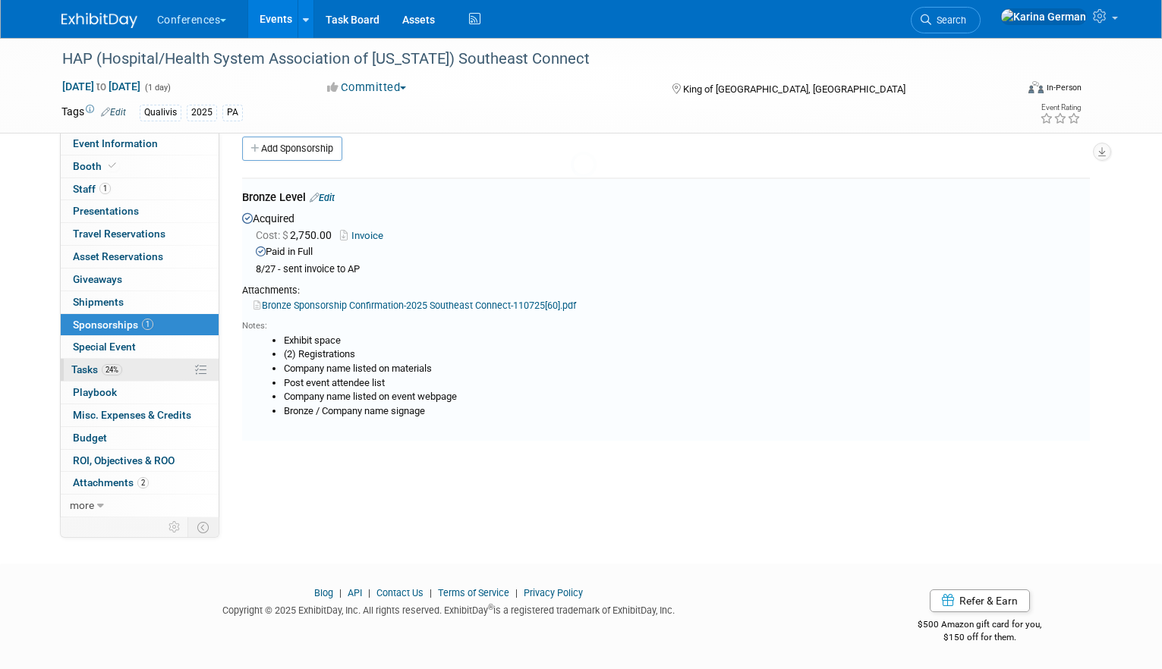
click at [137, 370] on link "24% Tasks 24%" at bounding box center [140, 370] width 158 height 22
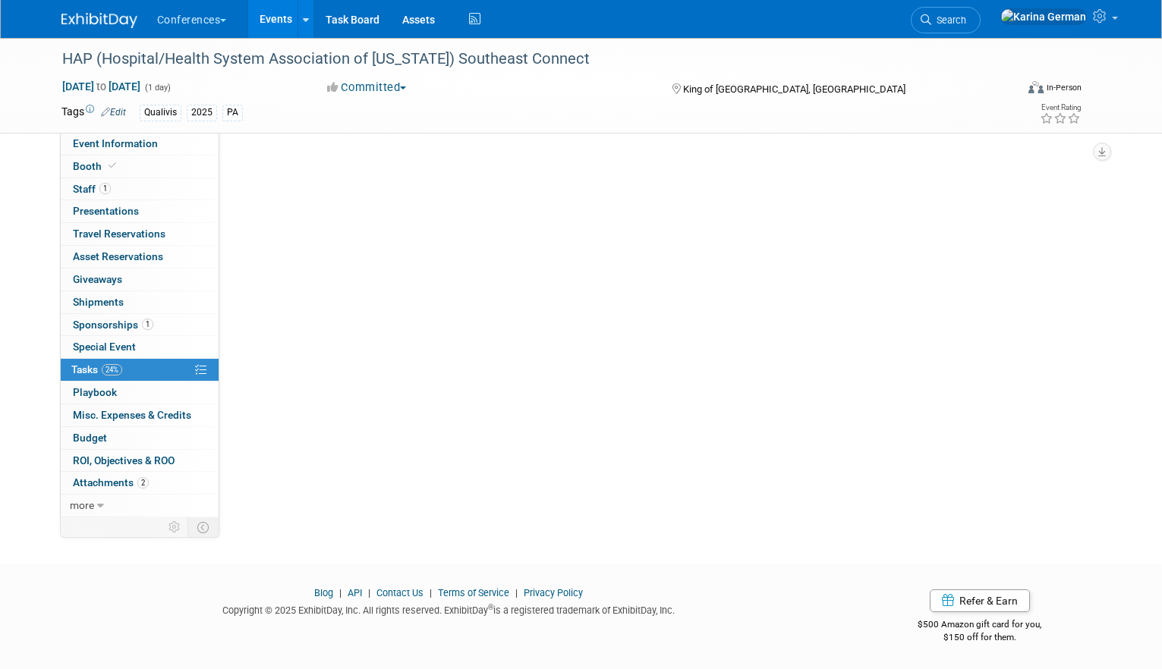
scroll to position [0, 0]
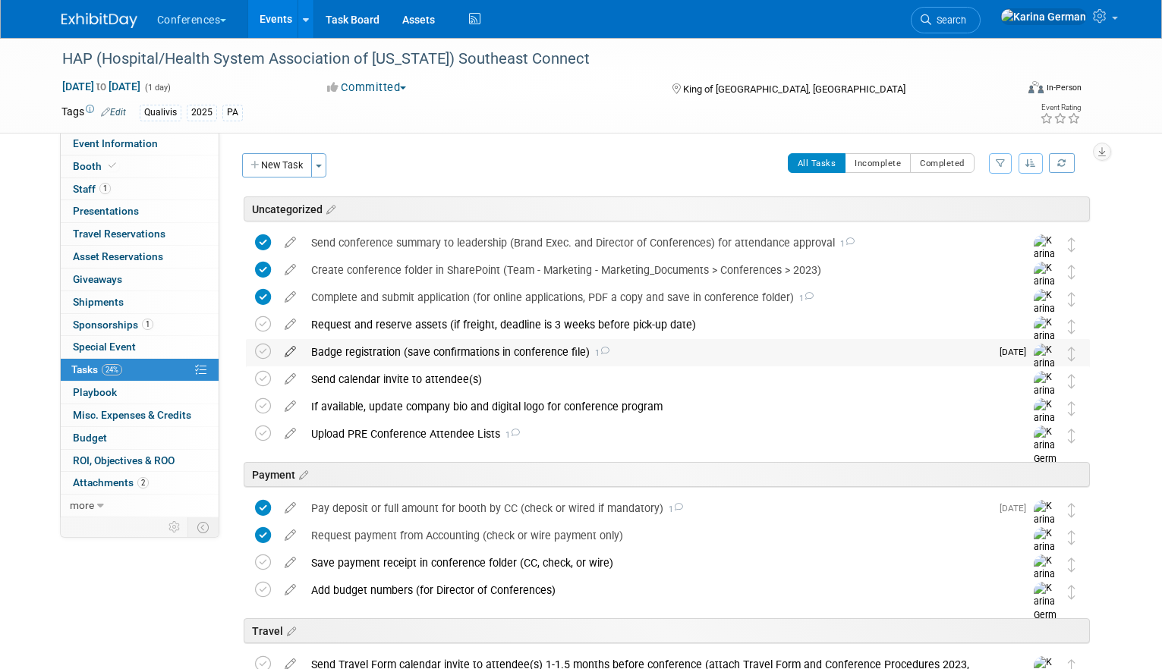
click at [286, 350] on icon at bounding box center [290, 348] width 27 height 19
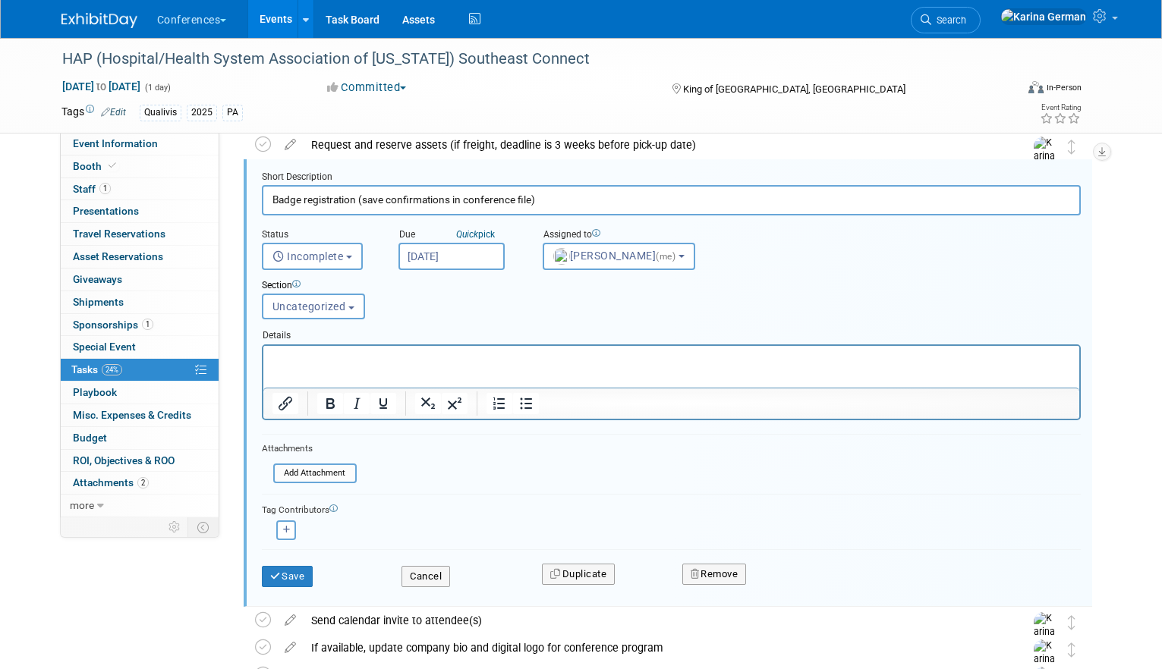
scroll to position [168, 0]
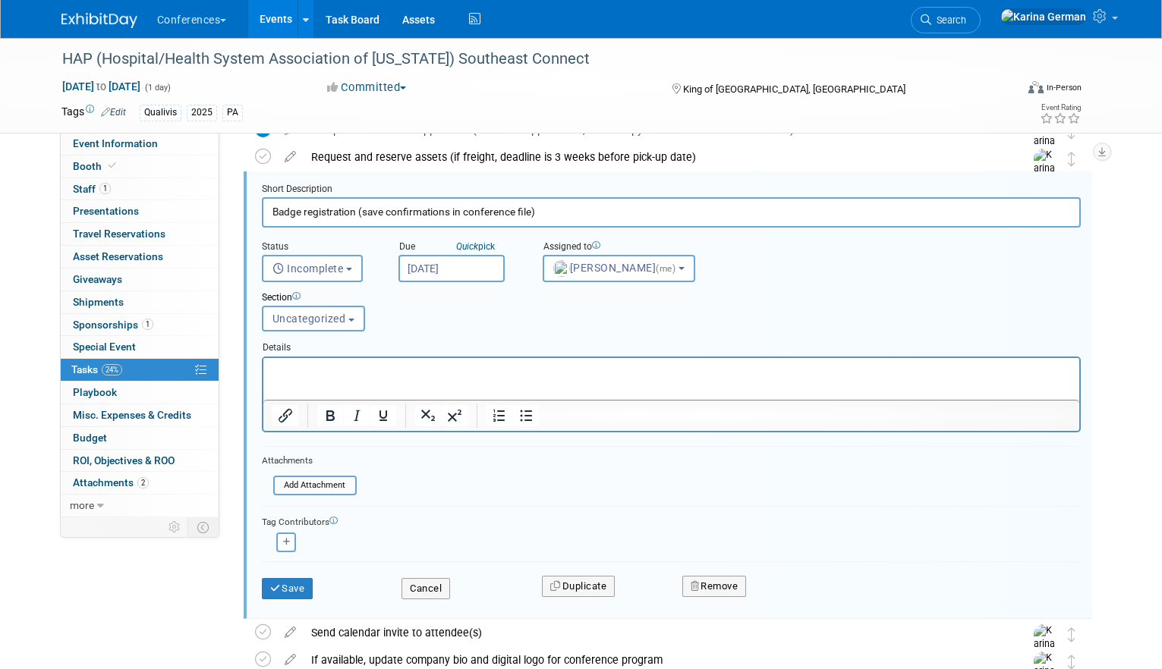
click at [481, 378] on html at bounding box center [671, 367] width 816 height 20
paste body "Rich Text Area. Press ALT-0 for help."
click at [293, 582] on button "Save" at bounding box center [288, 588] width 52 height 21
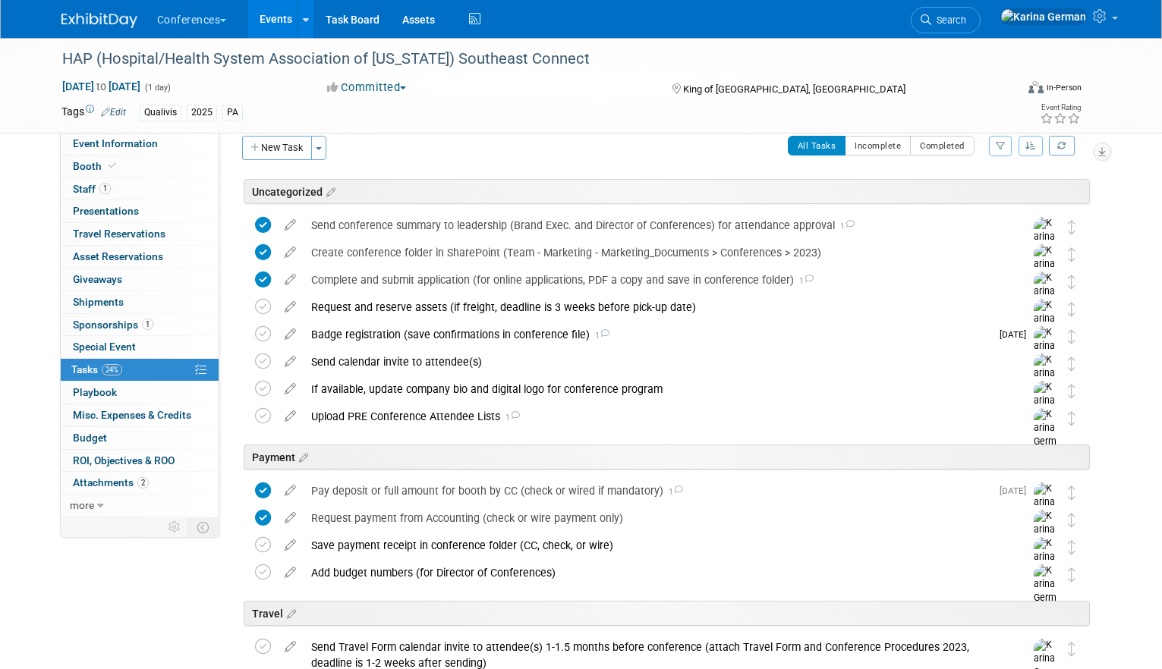
scroll to position [14, 0]
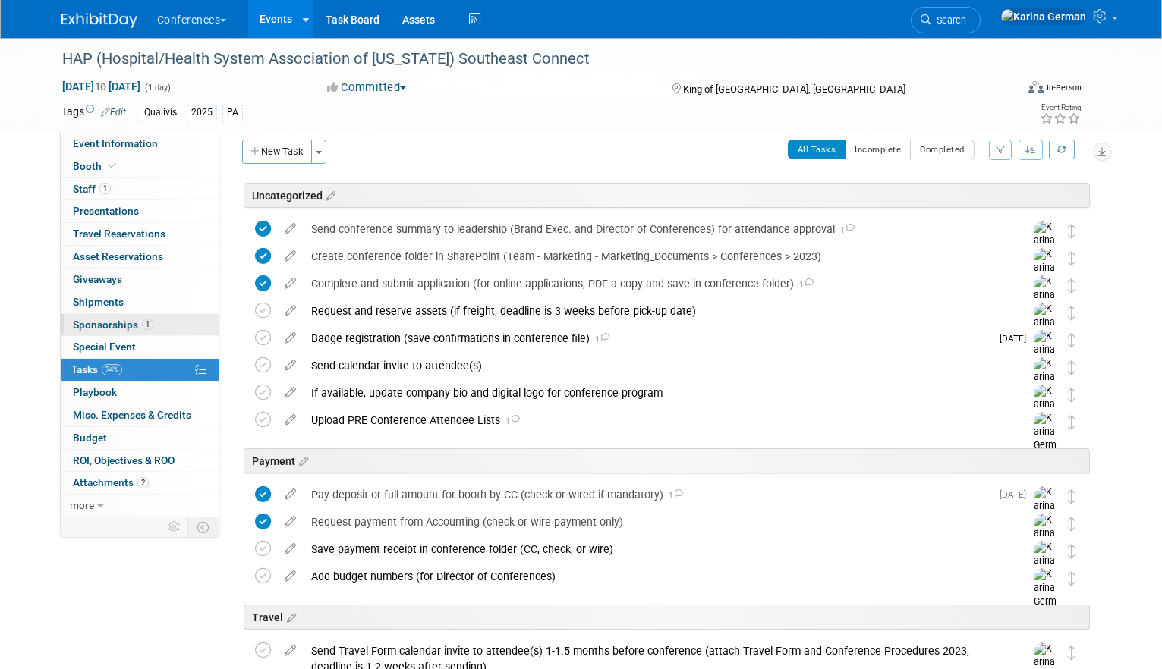
click at [144, 326] on span "1" at bounding box center [147, 324] width 11 height 11
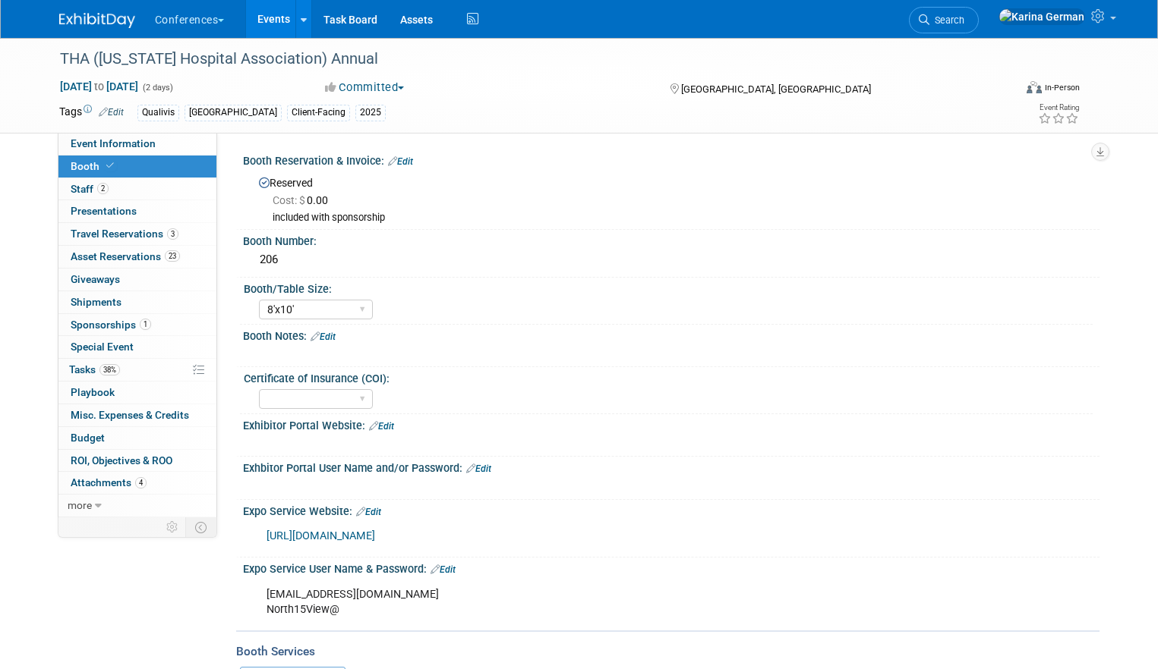
select select "8'x10'"
click at [964, 18] on span "Search" at bounding box center [946, 19] width 35 height 11
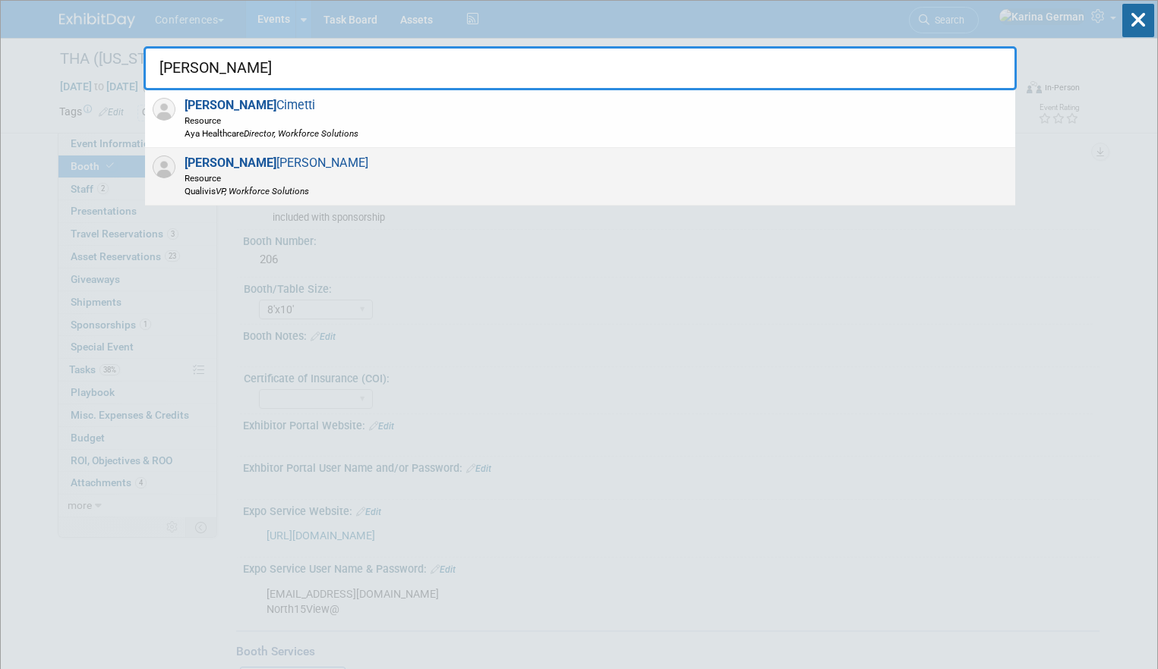
type input "[PERSON_NAME]"
click at [497, 175] on div "[PERSON_NAME] Resource Qualivis VP, Workforce Solutions" at bounding box center [580, 177] width 870 height 58
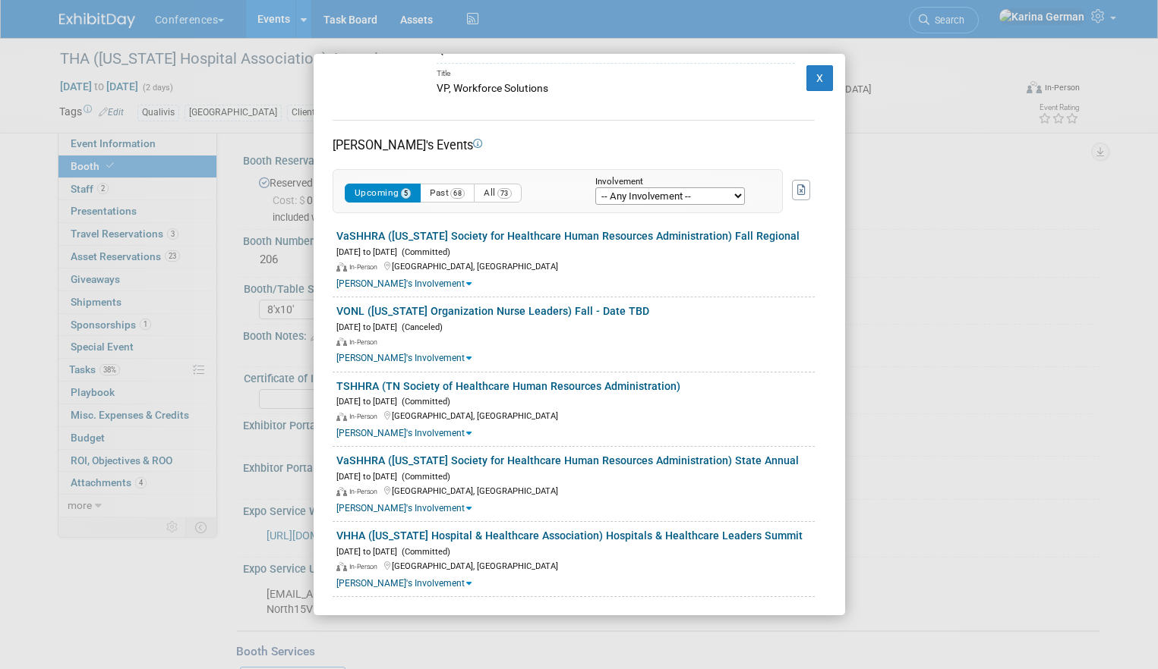
scroll to position [165, 0]
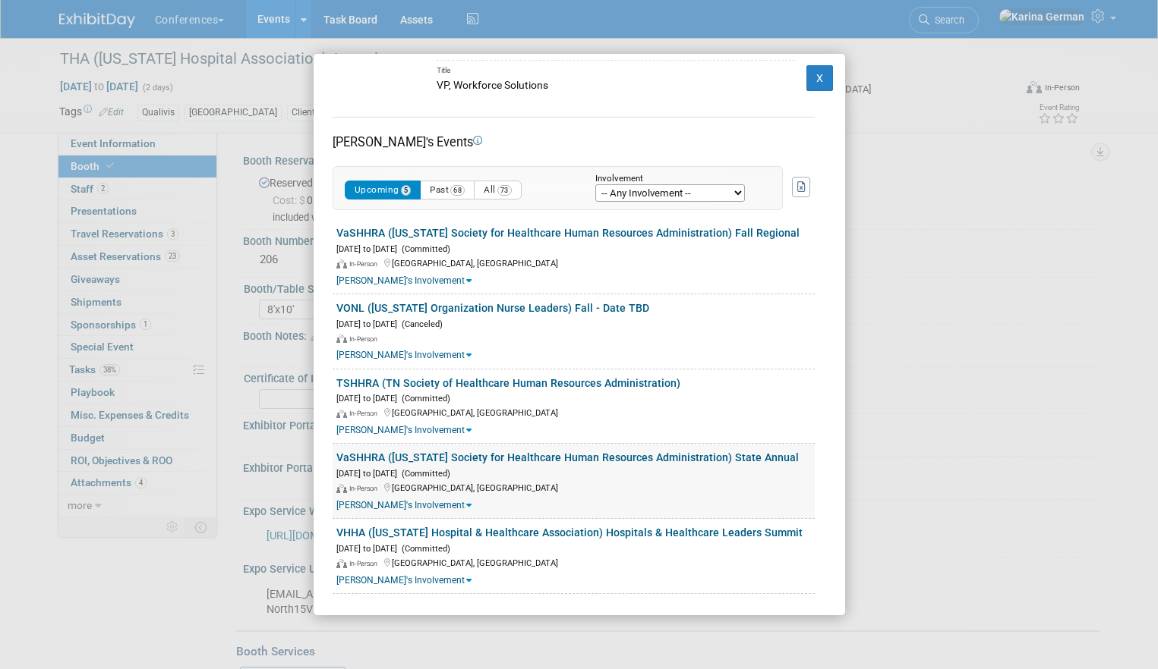
drag, startPoint x: 520, startPoint y: 472, endPoint x: 335, endPoint y: 455, distance: 186.0
click at [333, 455] on div "VaSHHRA ([US_STATE] Society for Healthcare Human Resources Administration) Stat…" at bounding box center [573, 481] width 482 height 75
click at [821, 75] on button "X" at bounding box center [819, 78] width 27 height 26
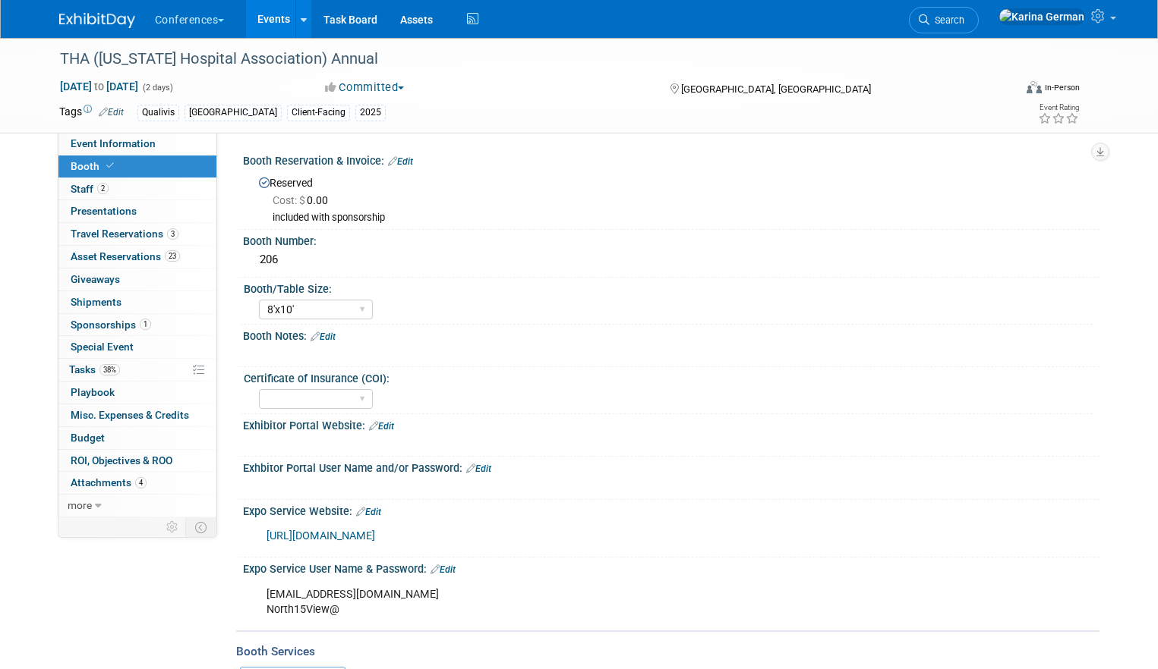
click at [270, 17] on link "Events" at bounding box center [273, 19] width 55 height 38
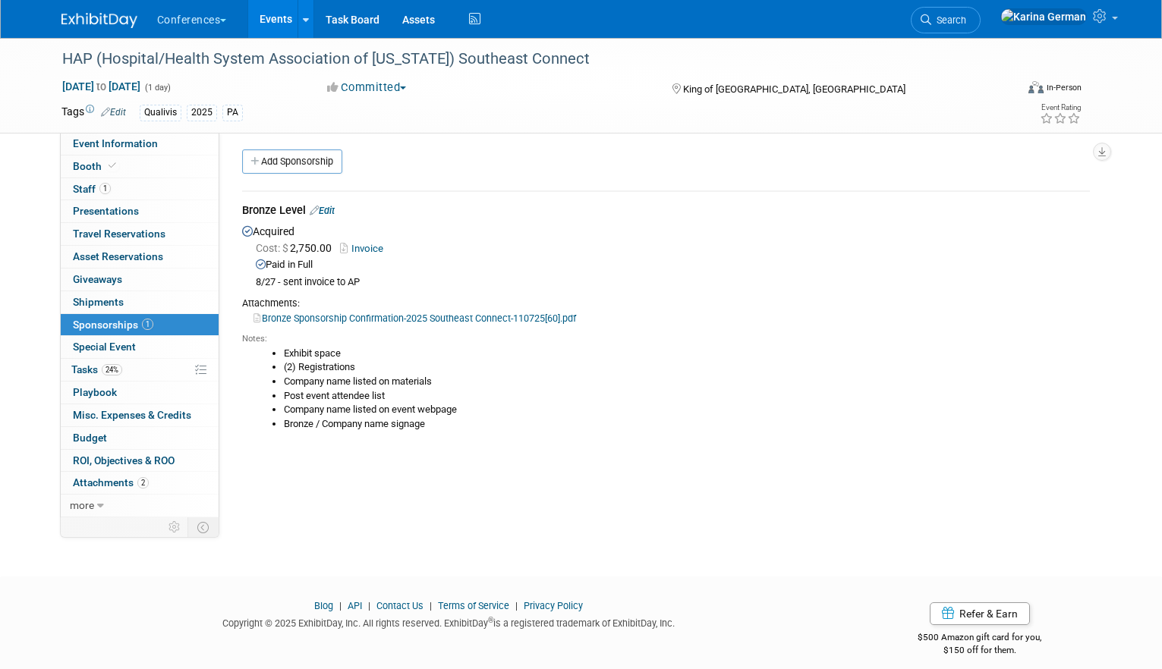
scroll to position [6, 0]
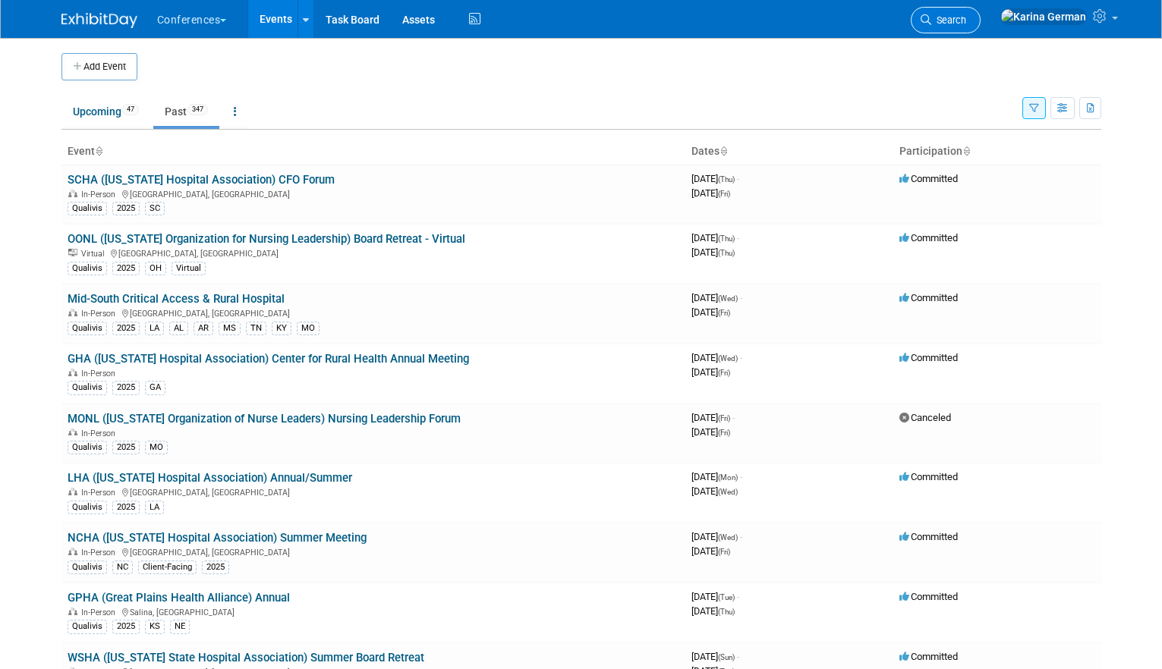
click at [966, 25] on span "Search" at bounding box center [948, 19] width 35 height 11
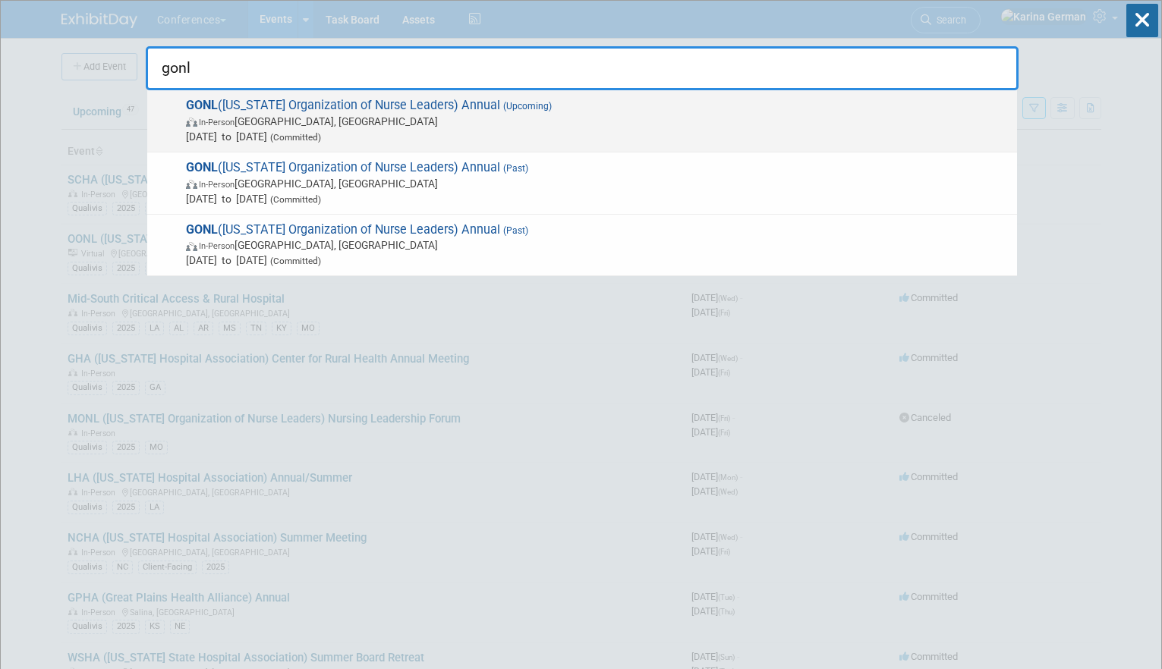
type input "gonl"
click at [574, 121] on span "In-Person Savannah, GA" at bounding box center [598, 121] width 824 height 15
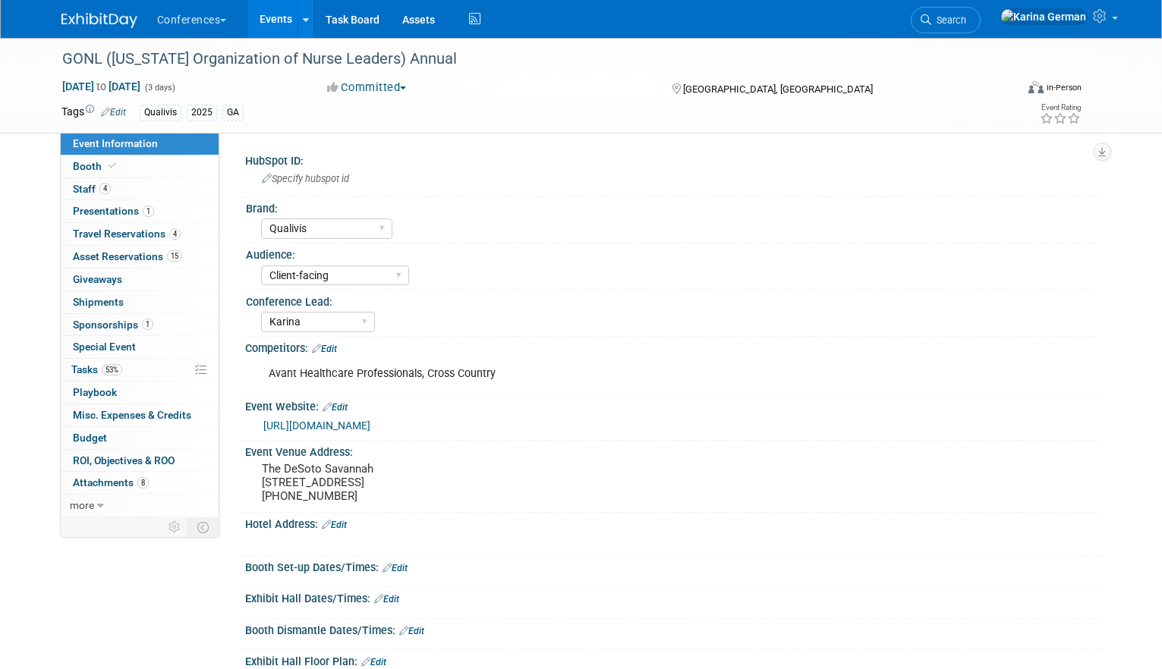
select select "Qualivis"
select select "Client-facing"
select select "Karina"
click at [348, 435] on div "[URL][DOMAIN_NAME]" at bounding box center [673, 425] width 856 height 23
click at [370, 425] on link "https://www.gha.org/gonl" at bounding box center [316, 426] width 107 height 12
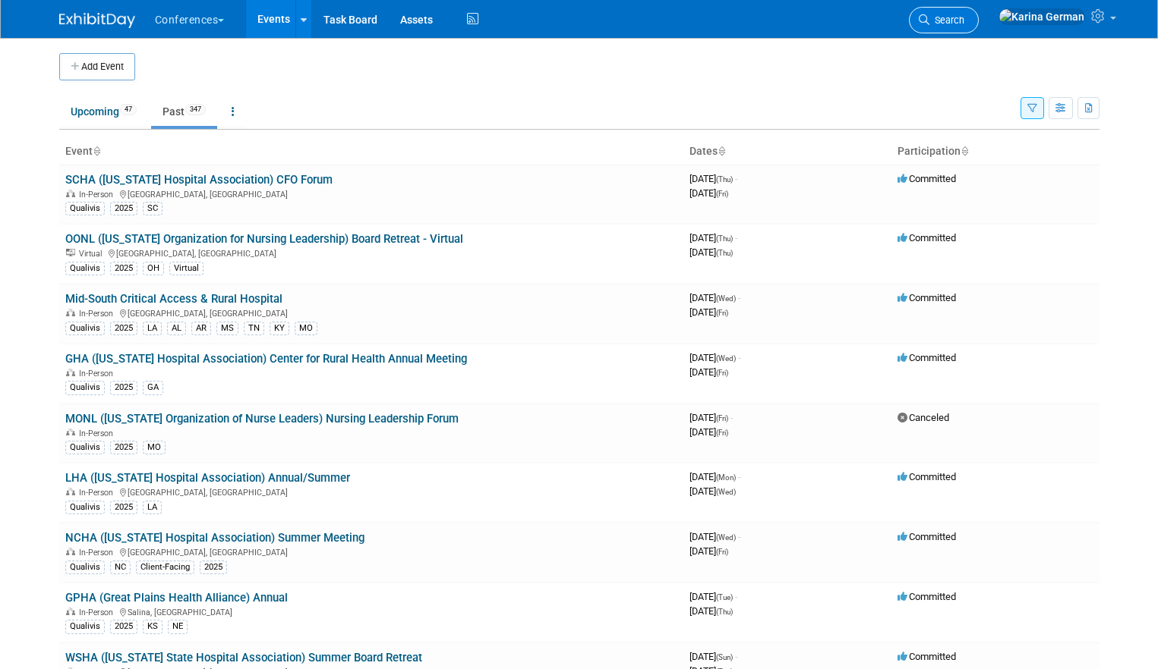
click at [964, 14] on span "Search" at bounding box center [946, 19] width 35 height 11
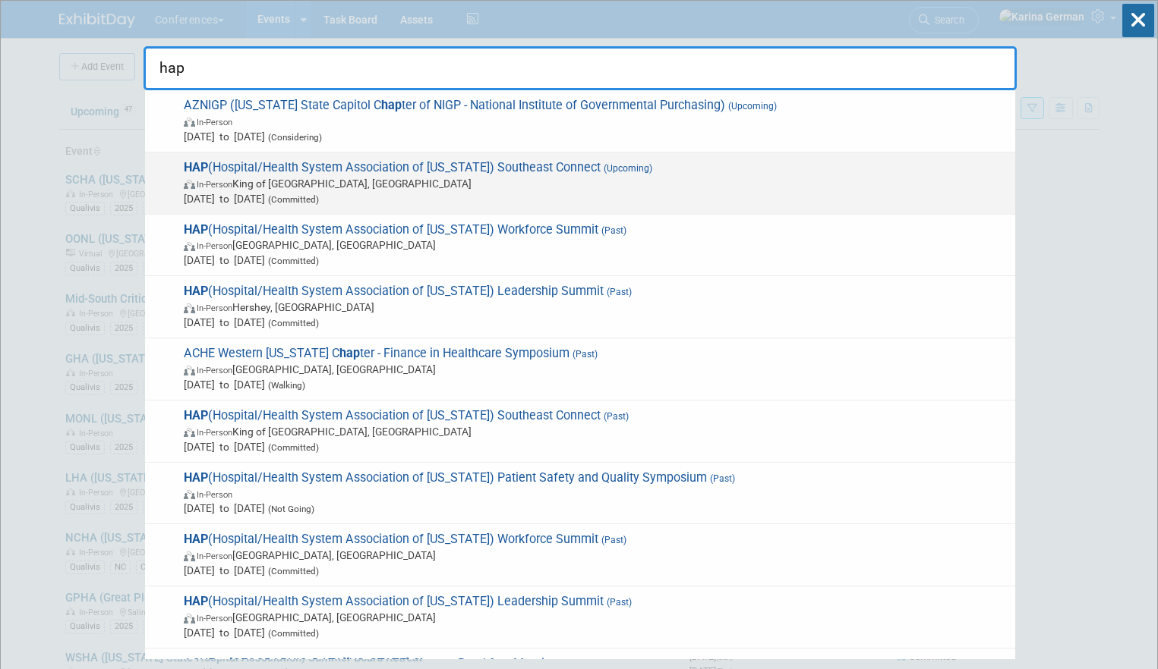
type input "hap"
click at [632, 178] on span "In-Person King of Prussia, PA" at bounding box center [596, 183] width 824 height 15
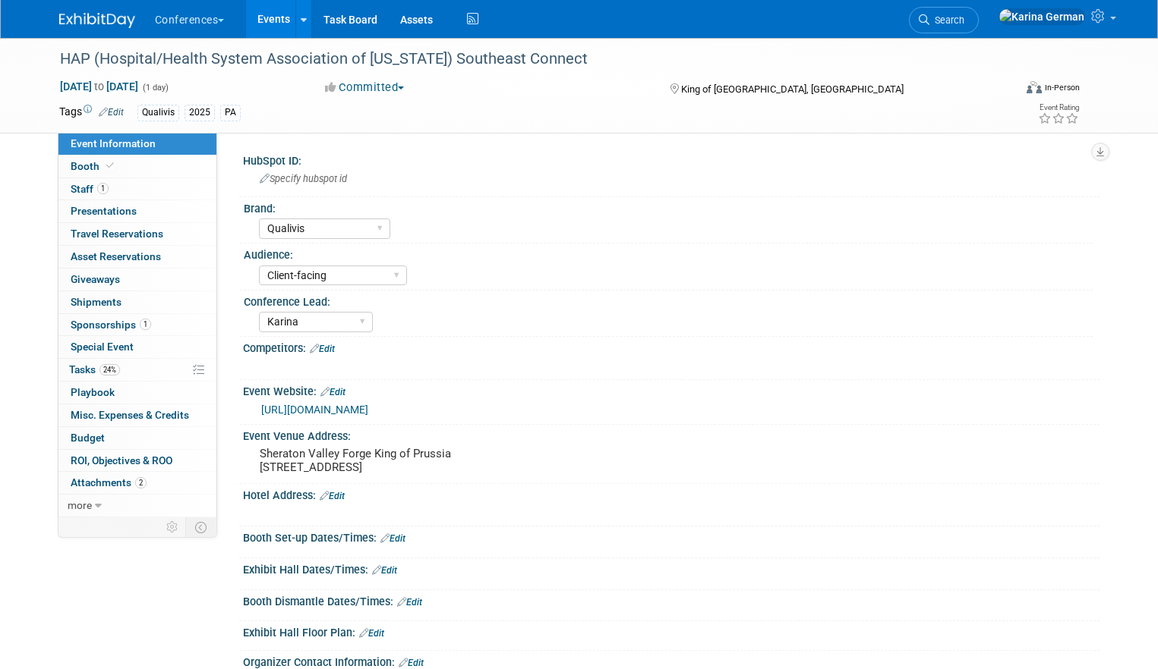
select select "Qualivis"
select select "Client-facing"
select select "Karina"
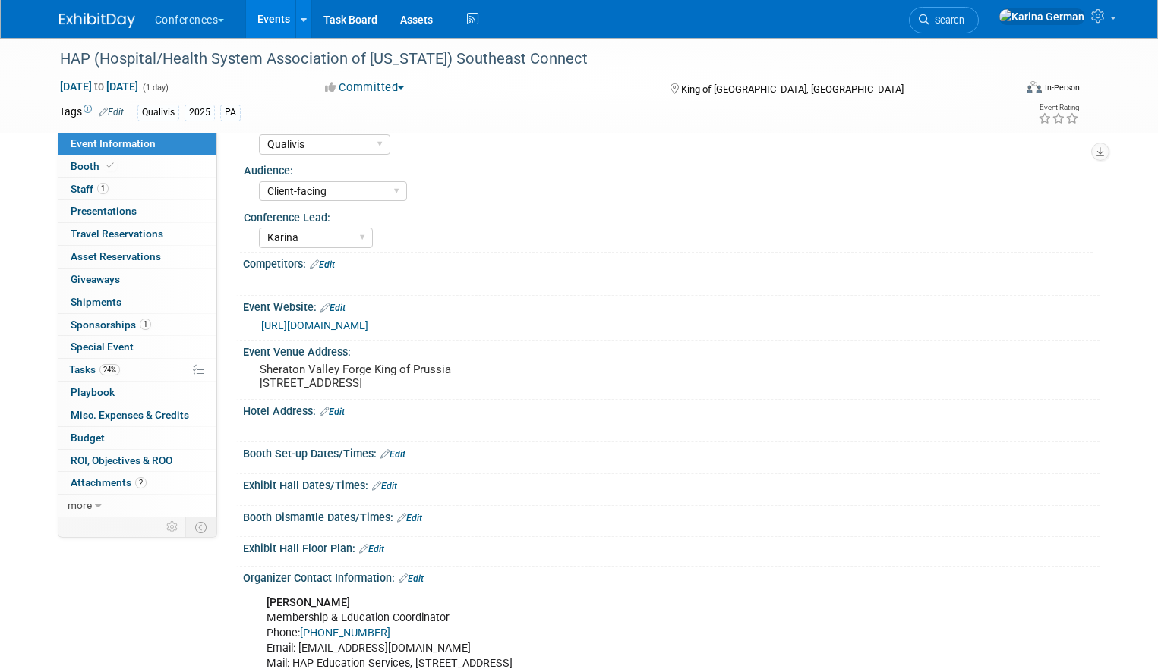
scroll to position [106, 0]
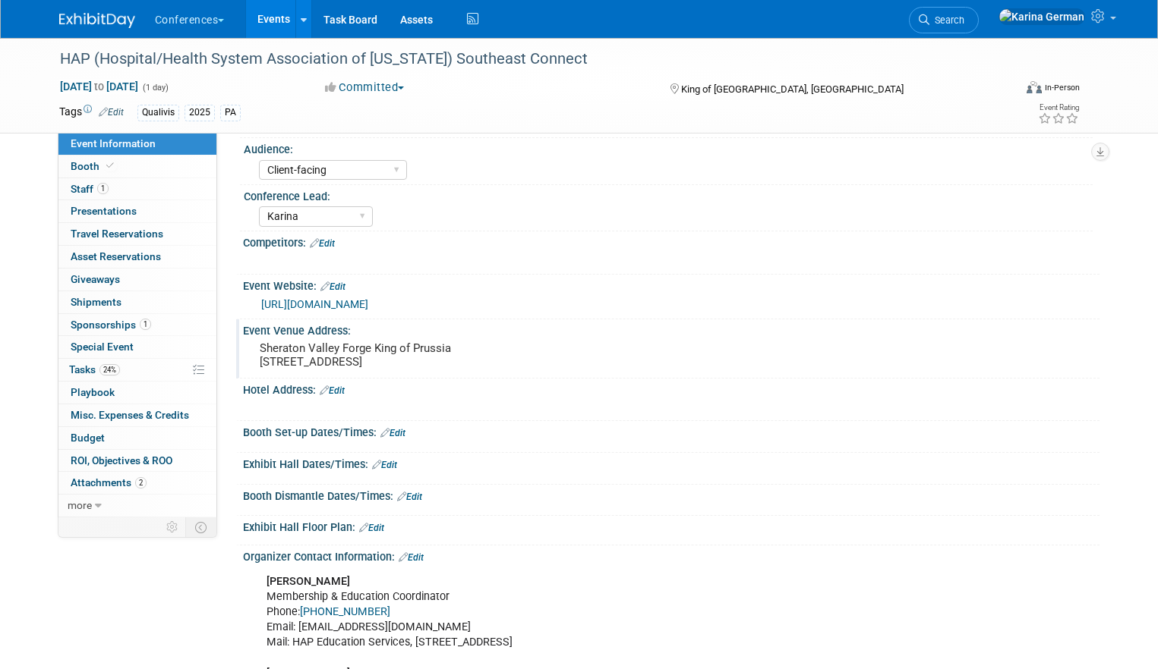
click at [289, 335] on div "Event Venue Address:" at bounding box center [671, 329] width 856 height 19
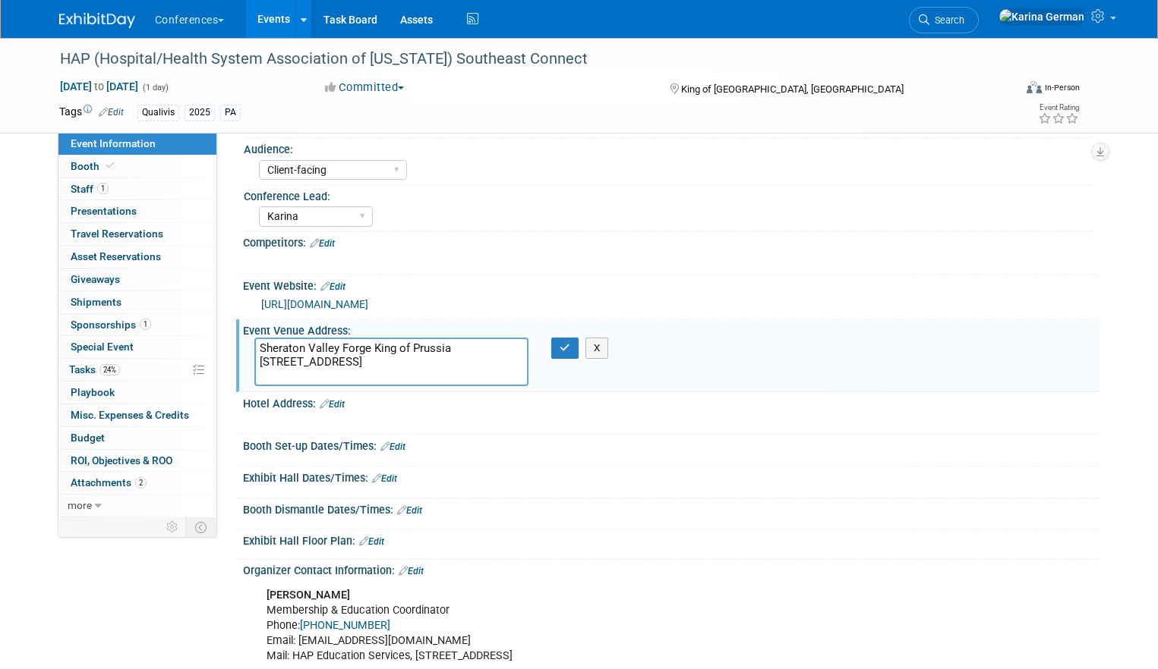
click at [368, 307] on link "[URL][DOMAIN_NAME]" at bounding box center [314, 304] width 107 height 12
